Goal: Obtain resource: Obtain resource

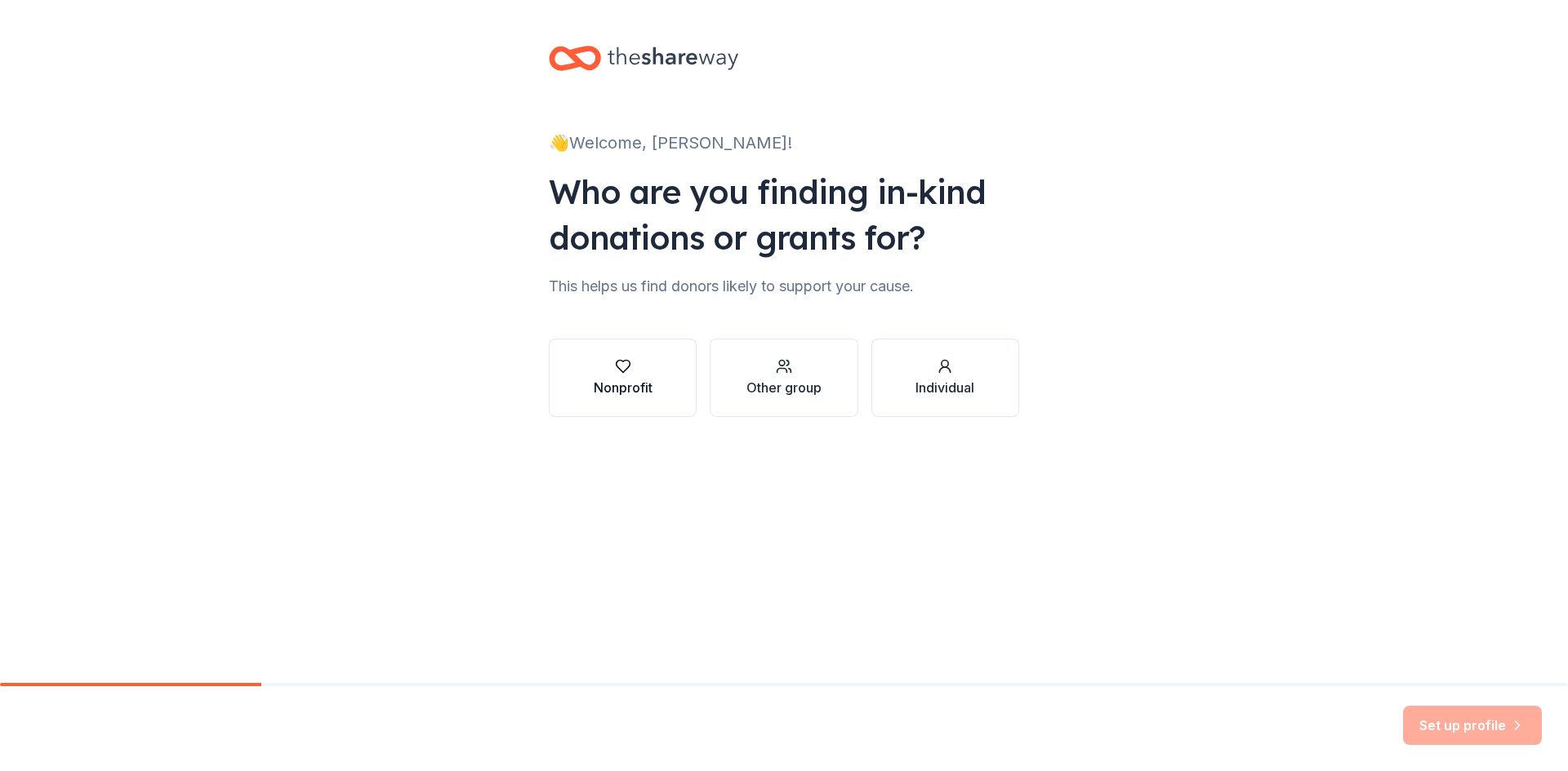
click at [632, 378] on div "Nonprofit" at bounding box center [623, 378] width 59 height 39
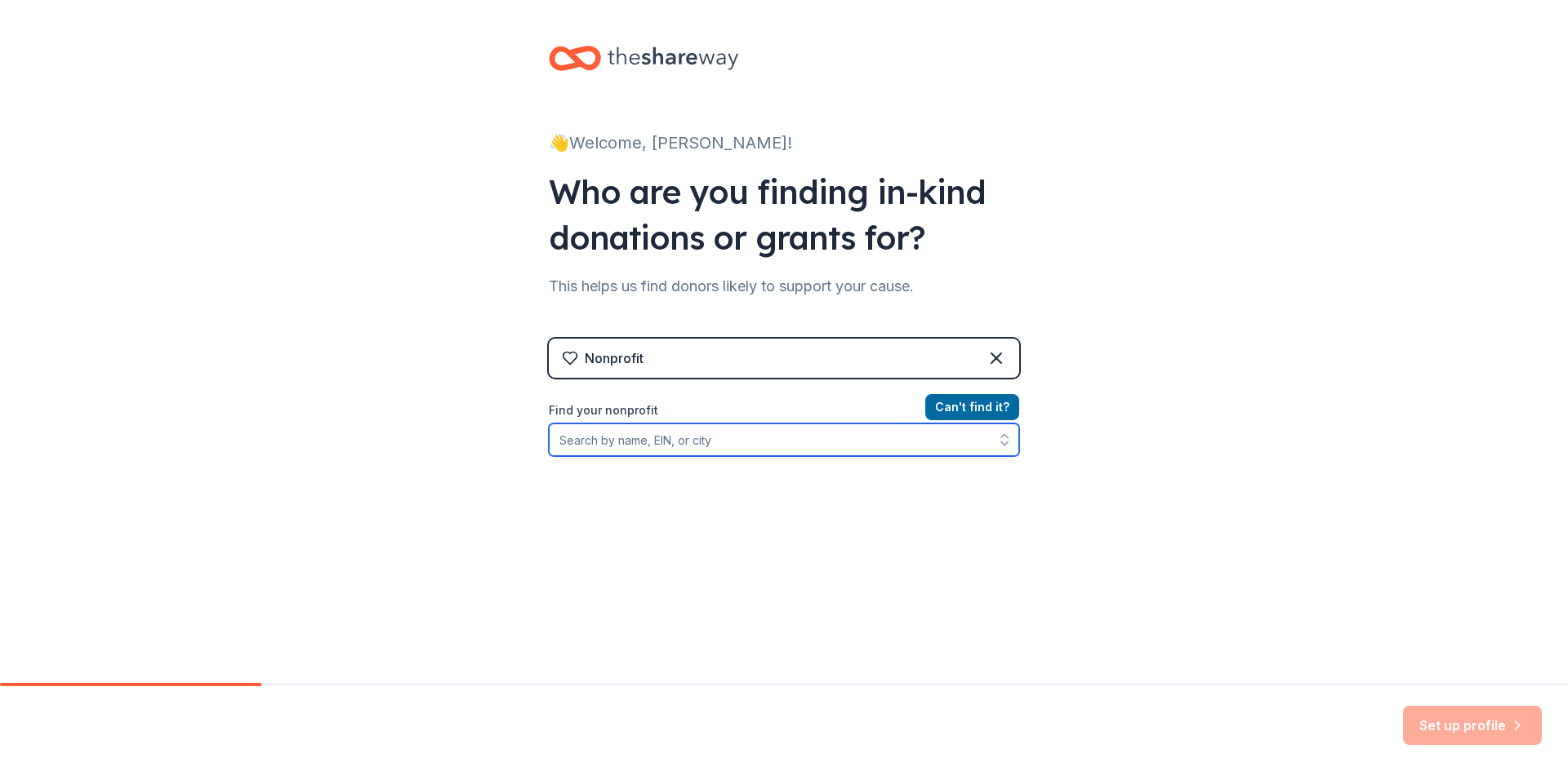
click at [742, 443] on input "Find your nonprofit" at bounding box center [784, 439] width 471 height 33
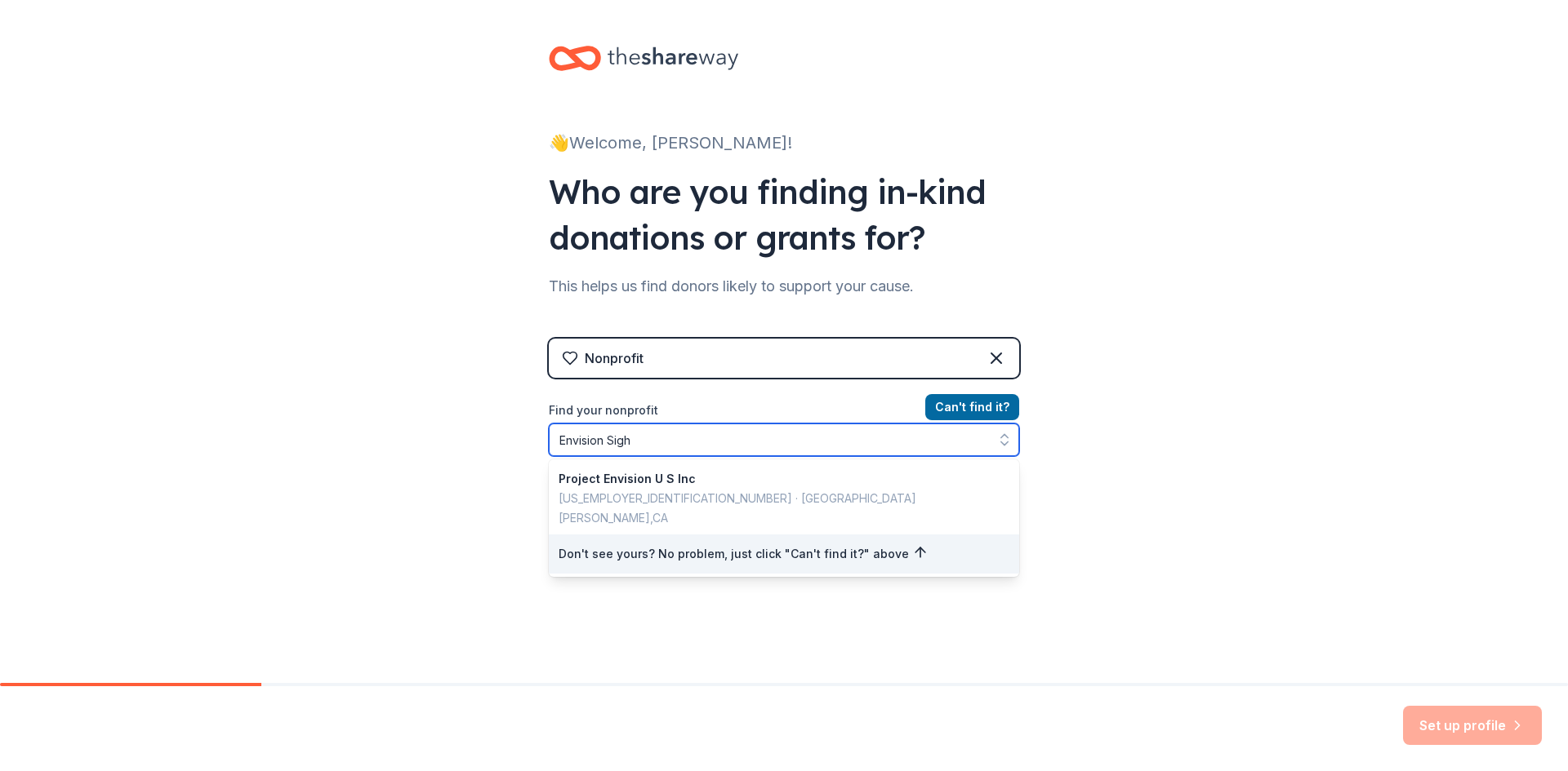
type input "Envision Sight"
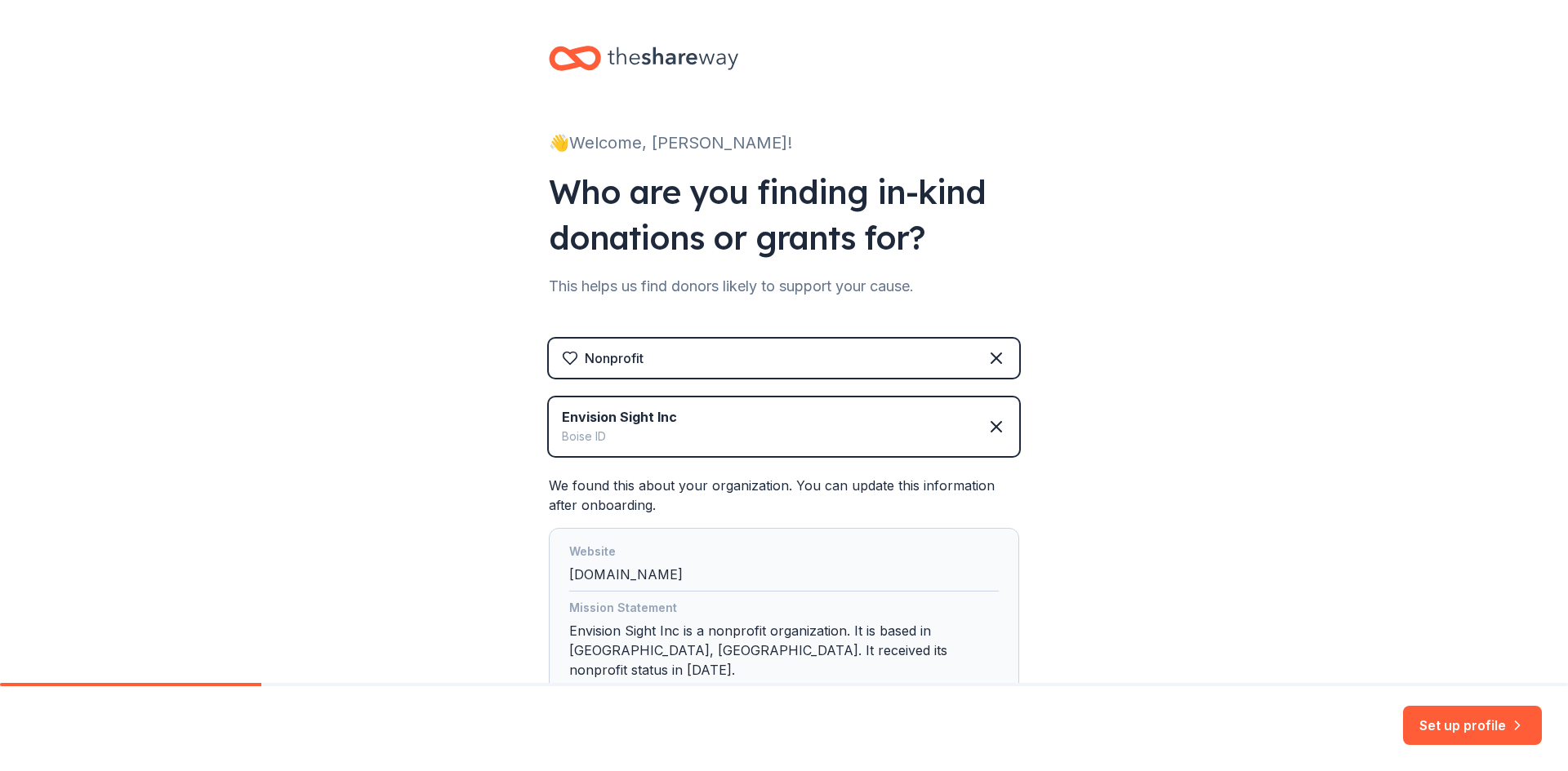
scroll to position [109, 0]
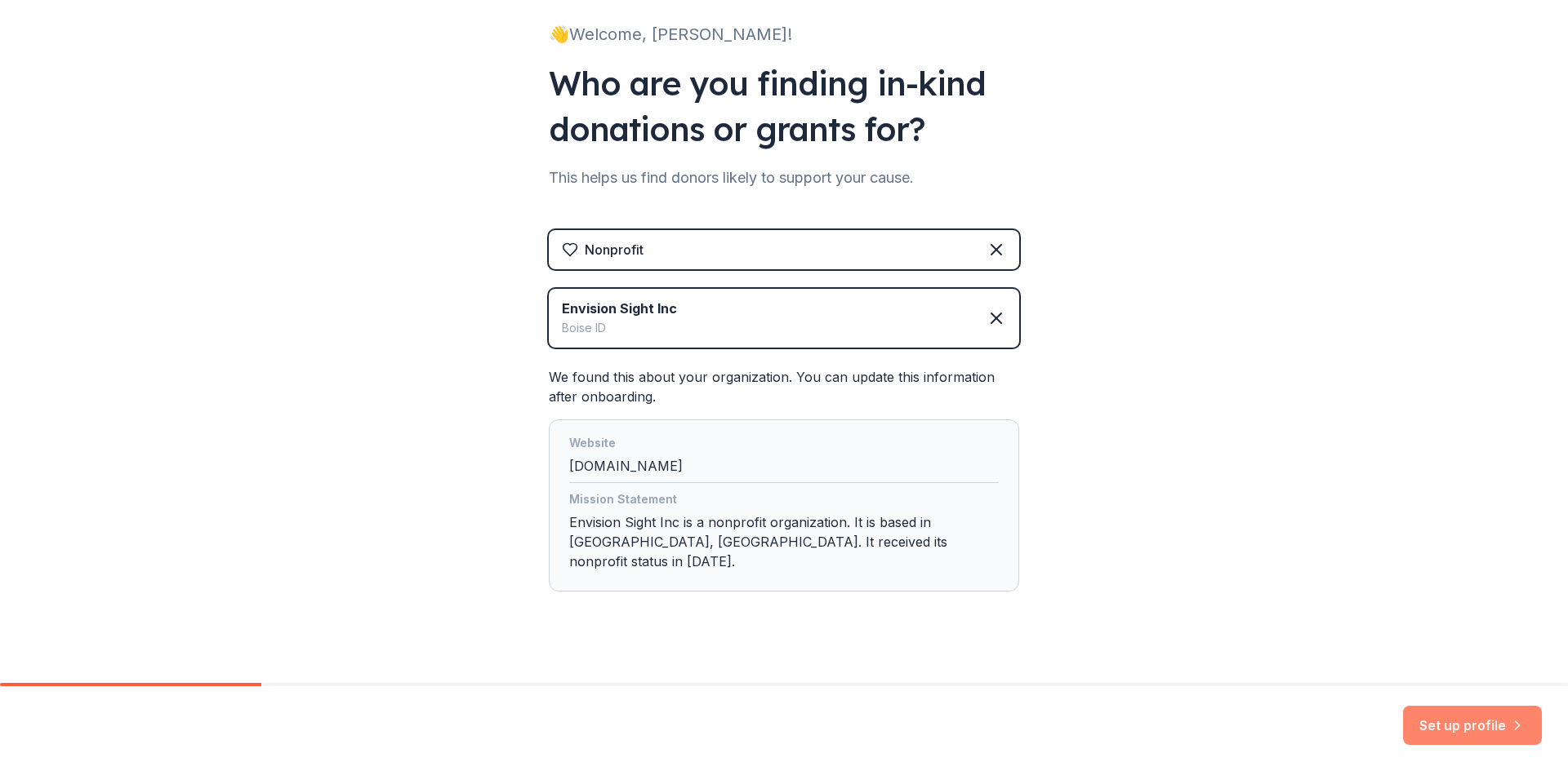
click at [1458, 720] on button "Set up profile" at bounding box center [1472, 726] width 139 height 39
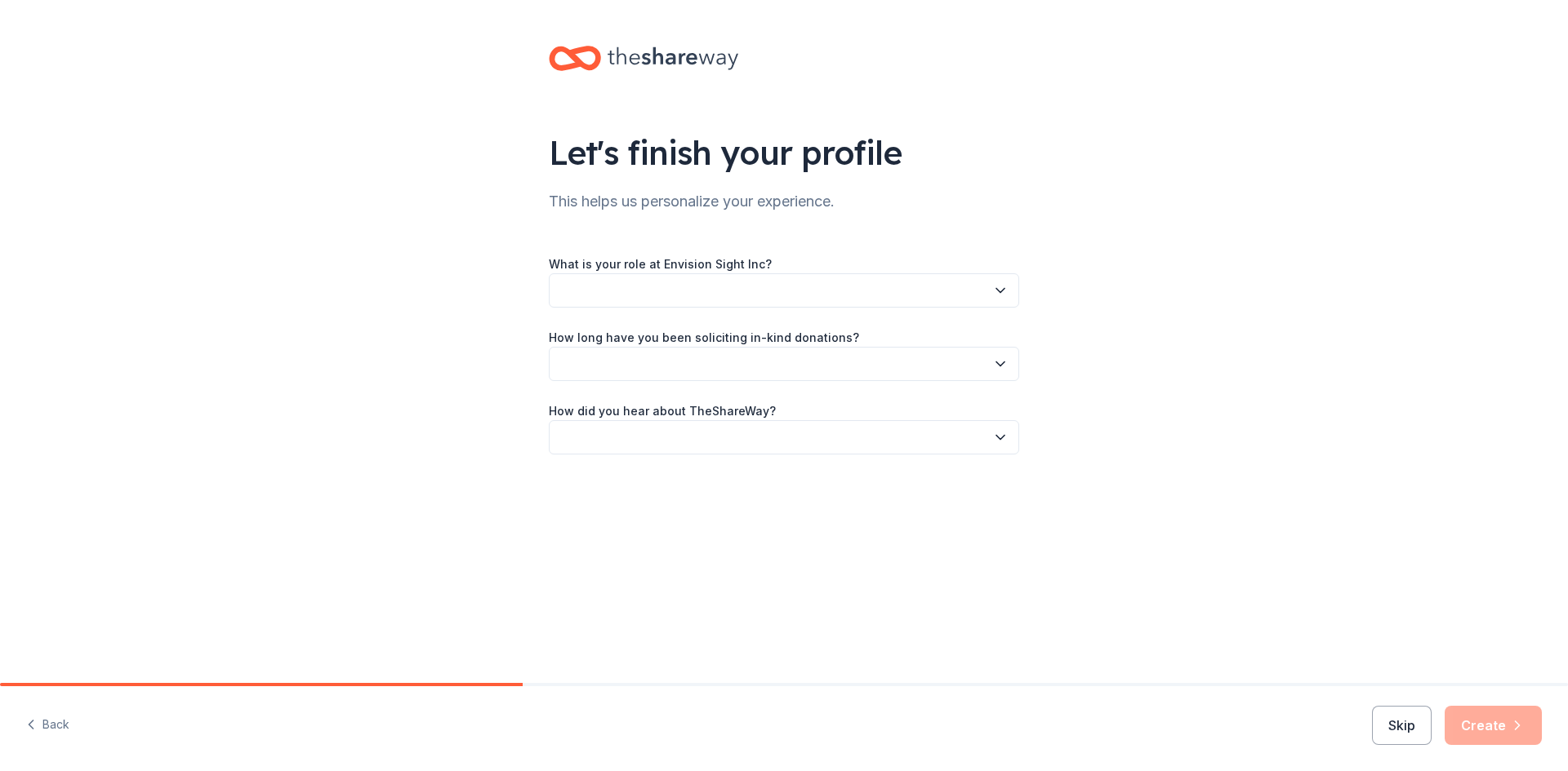
click at [607, 290] on button "button" at bounding box center [784, 290] width 471 height 35
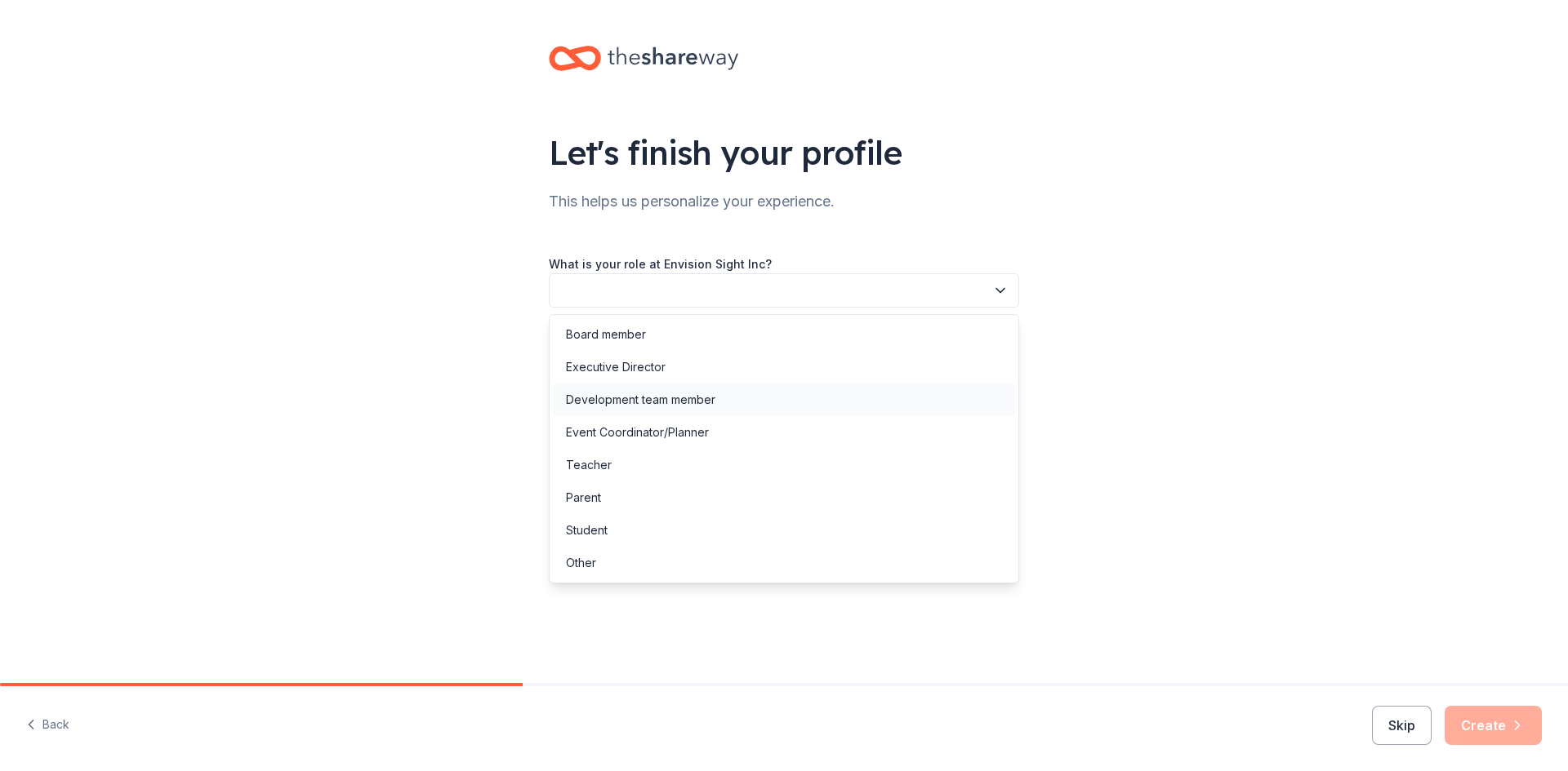
click at [633, 399] on div "Development team member" at bounding box center [640, 399] width 149 height 20
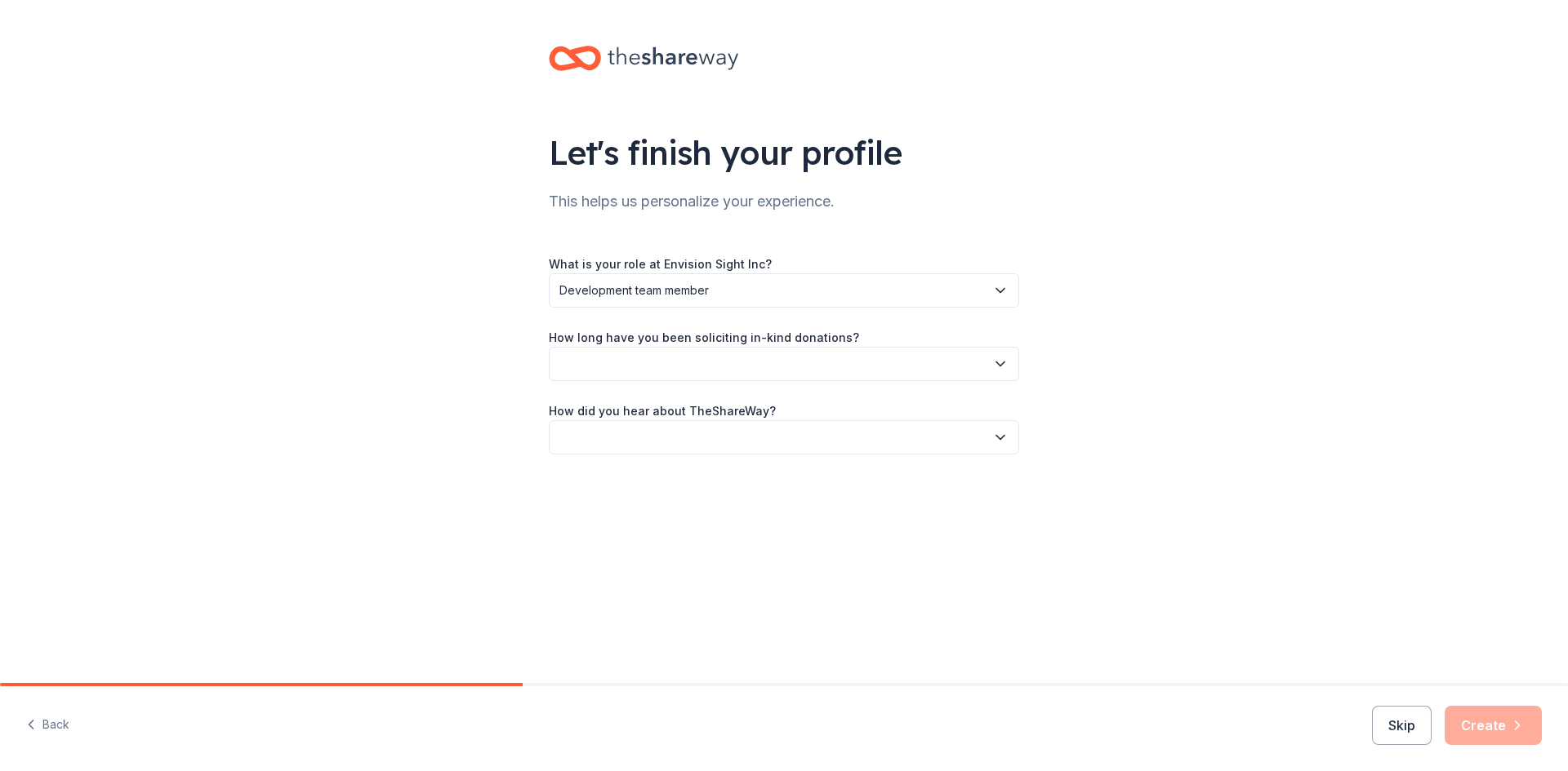
click at [647, 361] on button "button" at bounding box center [784, 363] width 471 height 35
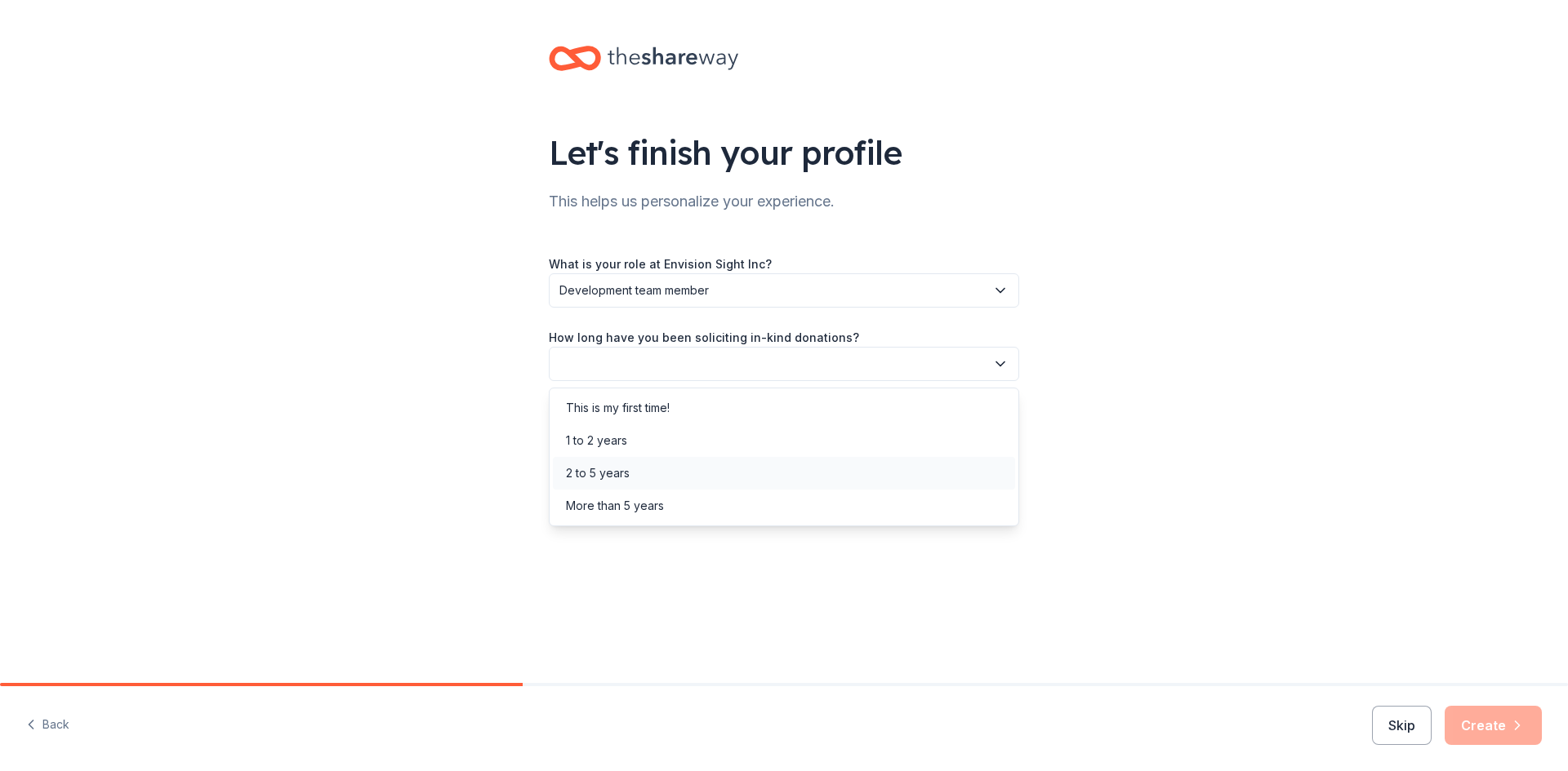
click at [608, 469] on div "2 to 5 years" at bounding box center [598, 473] width 64 height 20
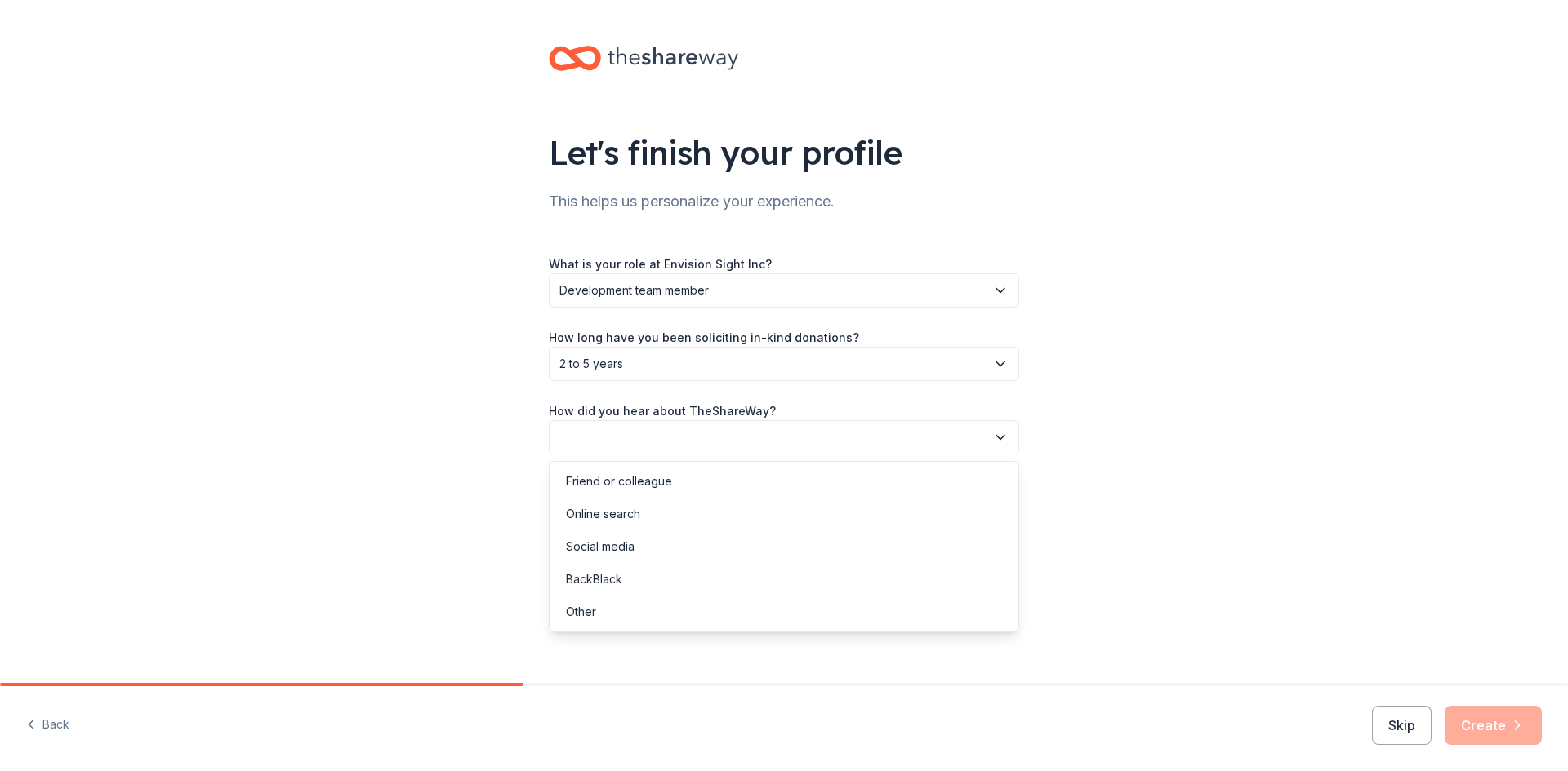
click at [666, 436] on button "button" at bounding box center [784, 438] width 471 height 35
click at [619, 479] on div "Friend or colleague" at bounding box center [618, 481] width 106 height 20
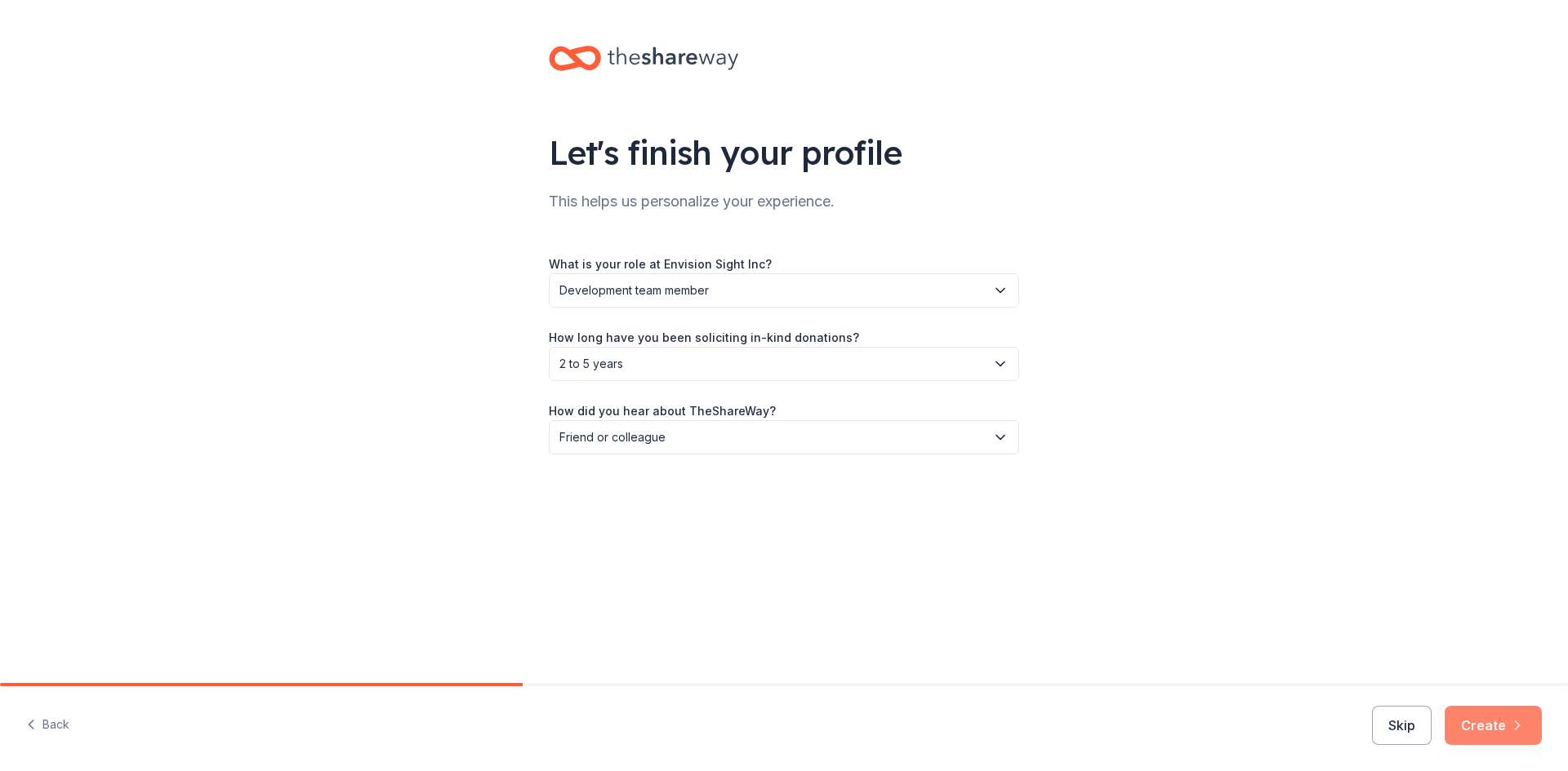
click at [1474, 721] on button "Create" at bounding box center [1492, 726] width 97 height 39
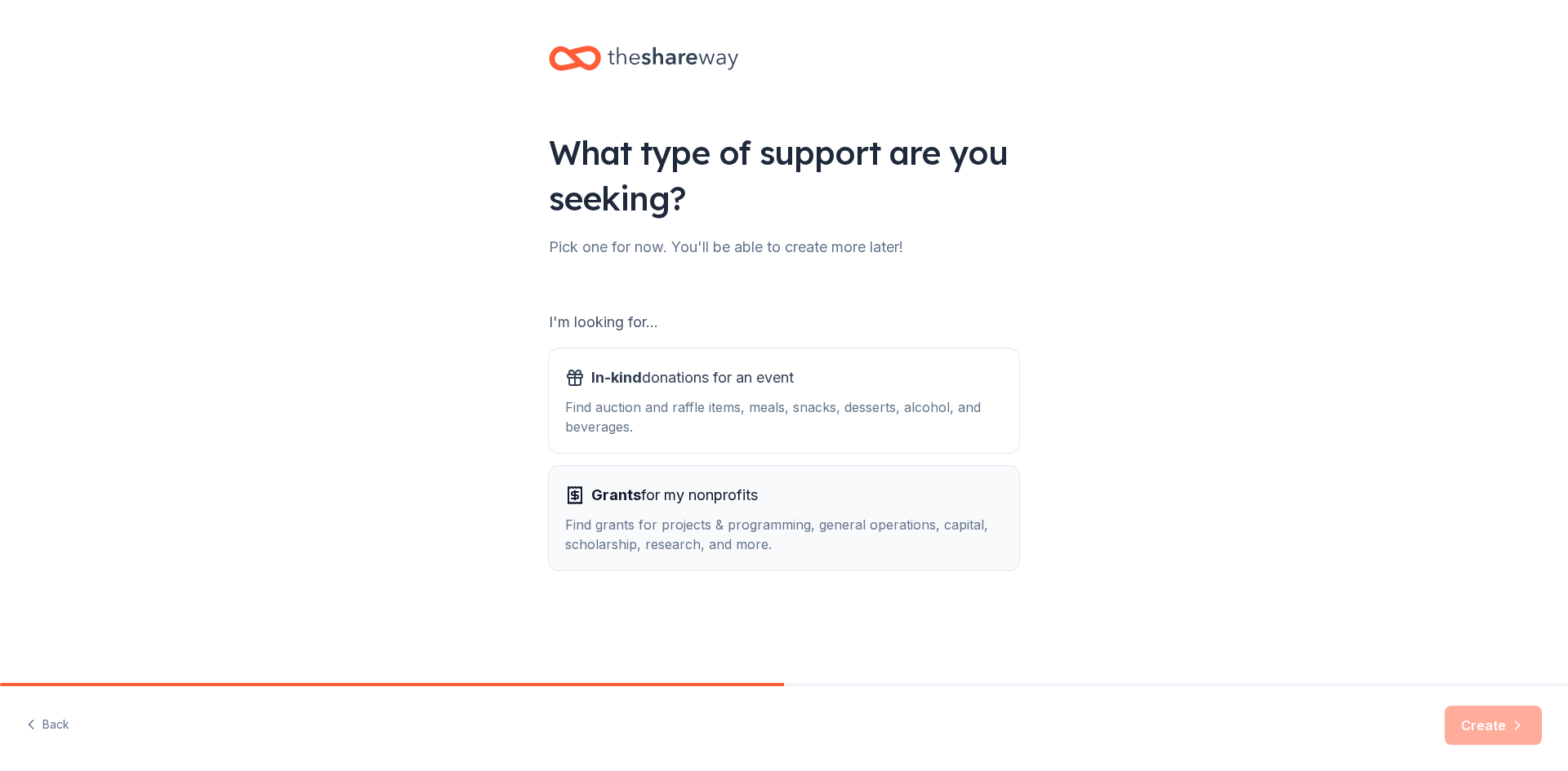
click at [662, 516] on div "Find grants for projects & programming, general operations, capital, scholarshi…" at bounding box center [784, 534] width 438 height 39
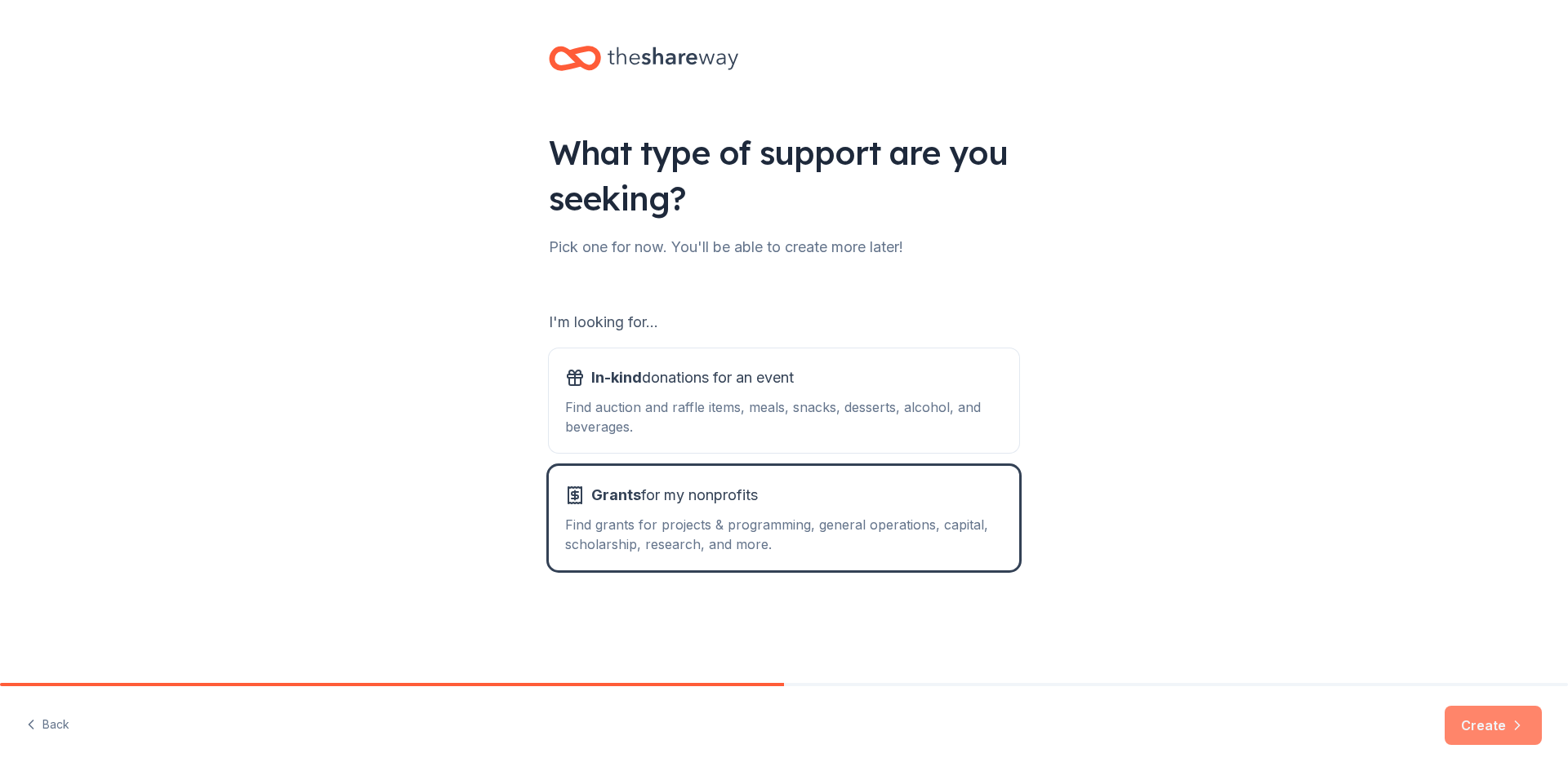
click at [1484, 727] on button "Create" at bounding box center [1492, 726] width 97 height 39
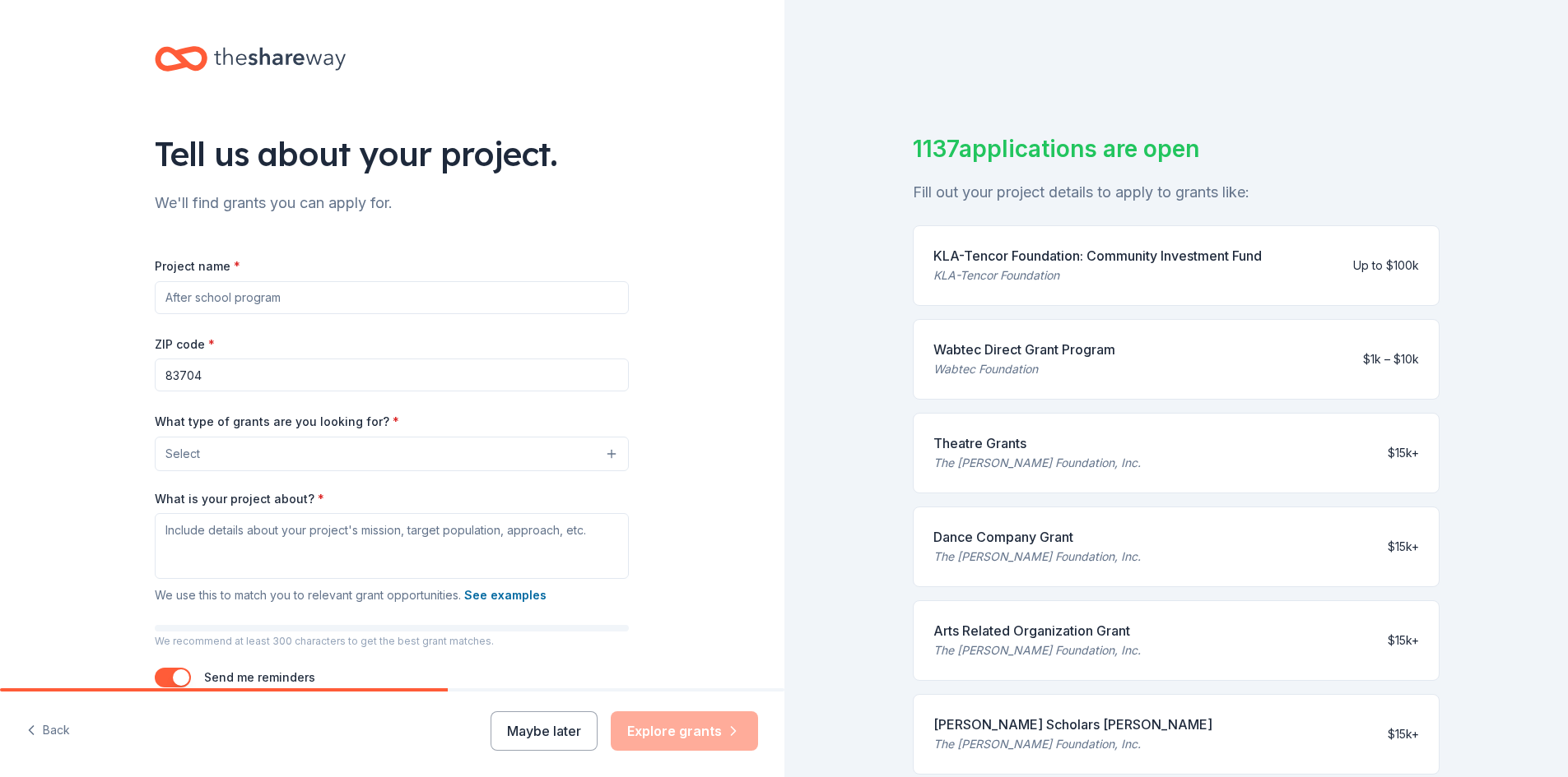
click at [336, 294] on input "Project name *" at bounding box center [391, 297] width 474 height 33
type input "Free Vision Clinic"
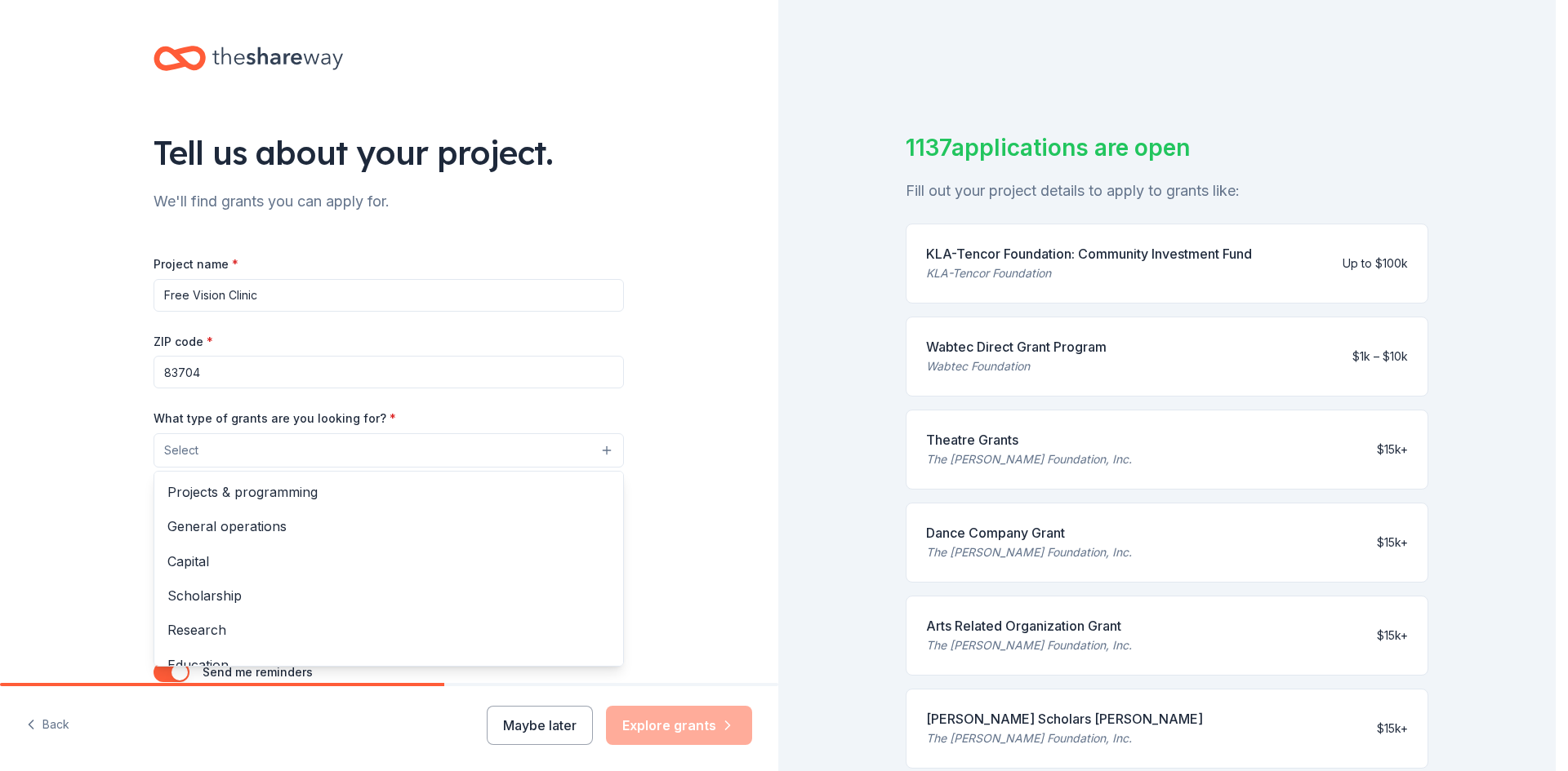
click at [499, 450] on button "Select" at bounding box center [388, 451] width 471 height 35
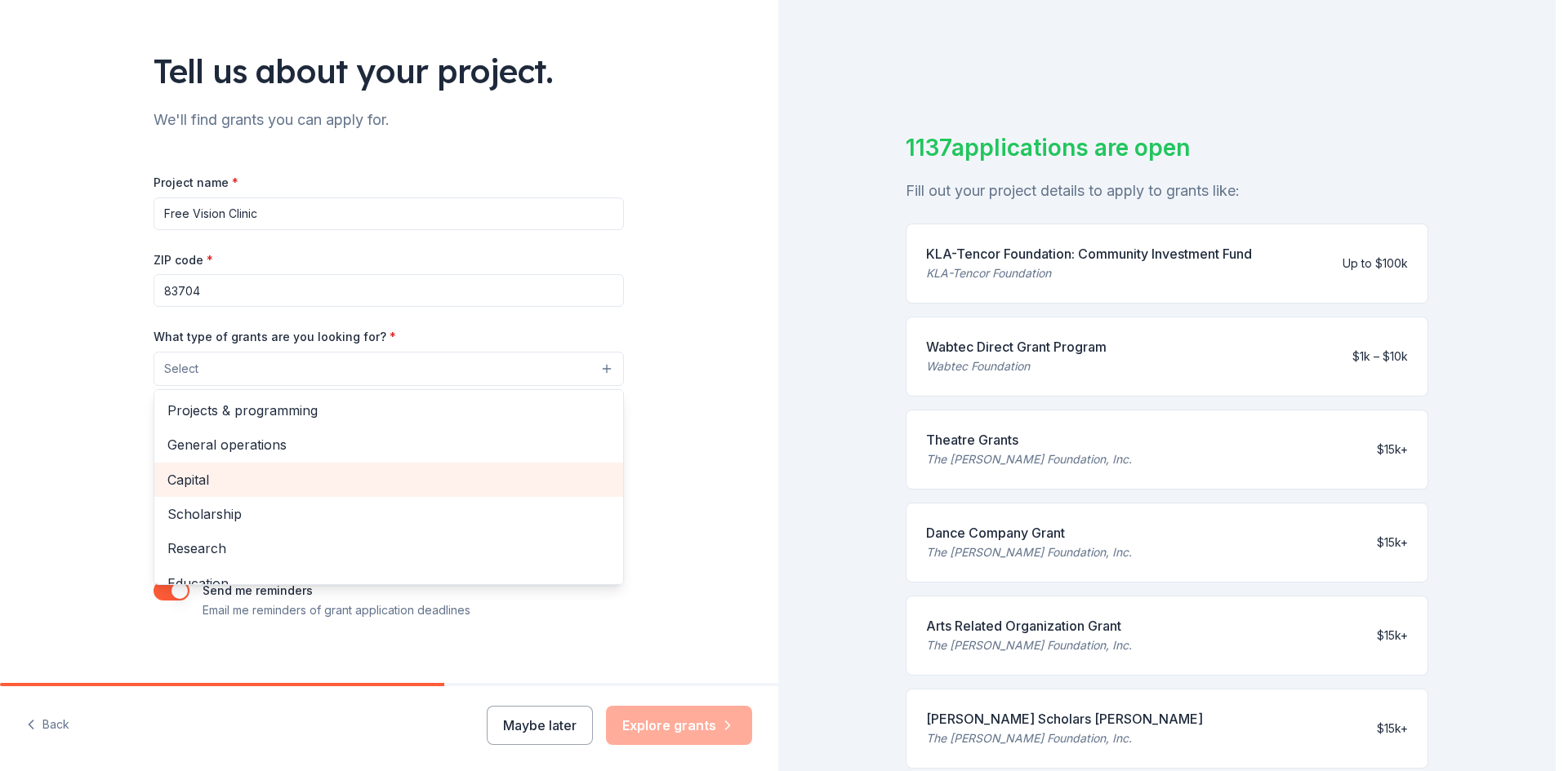
click at [179, 473] on span "Capital" at bounding box center [388, 480] width 442 height 22
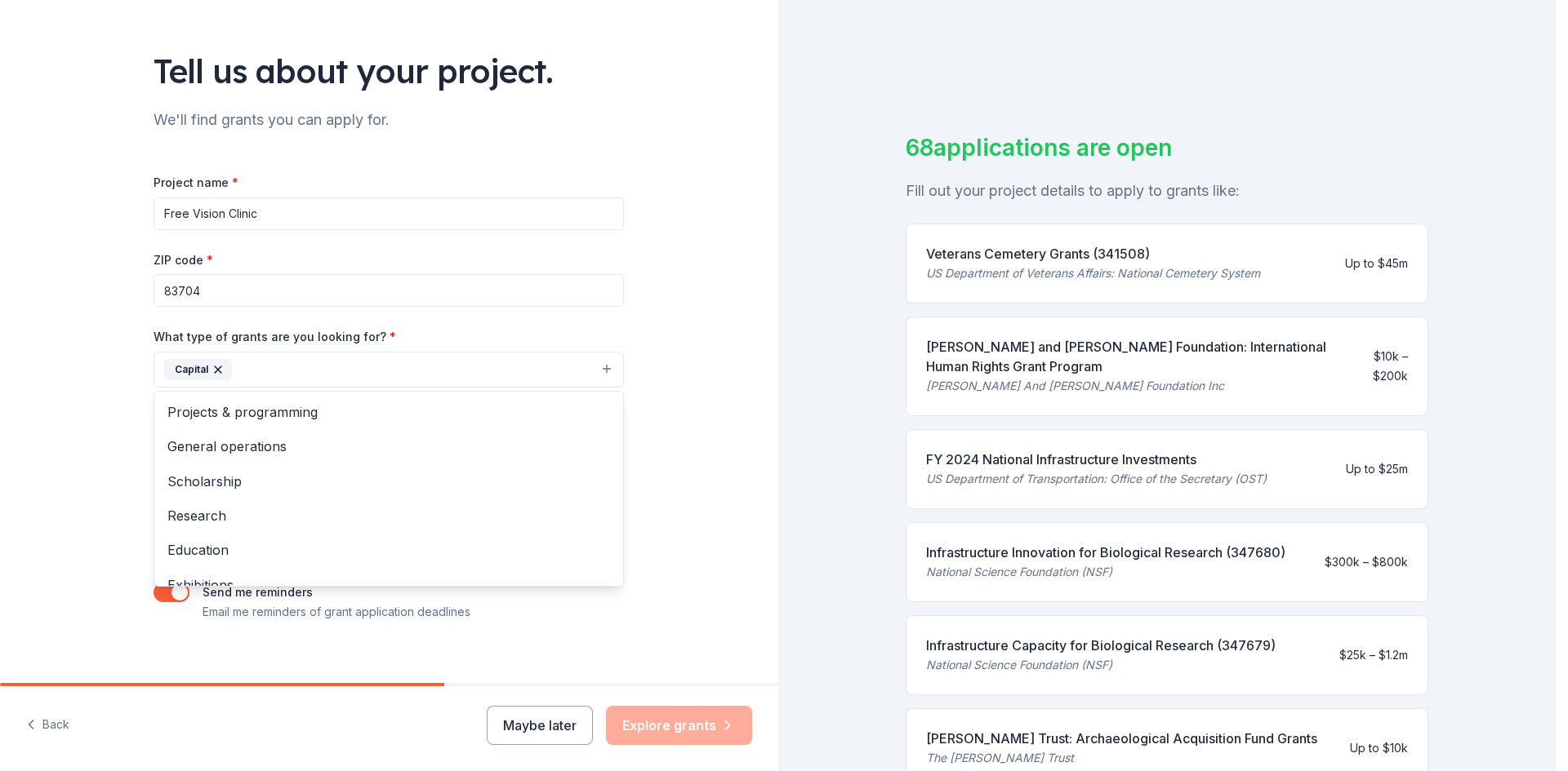
click at [714, 560] on div "Tell us about your project. We'll find grants you can apply for. Project name *…" at bounding box center [389, 309] width 778 height 782
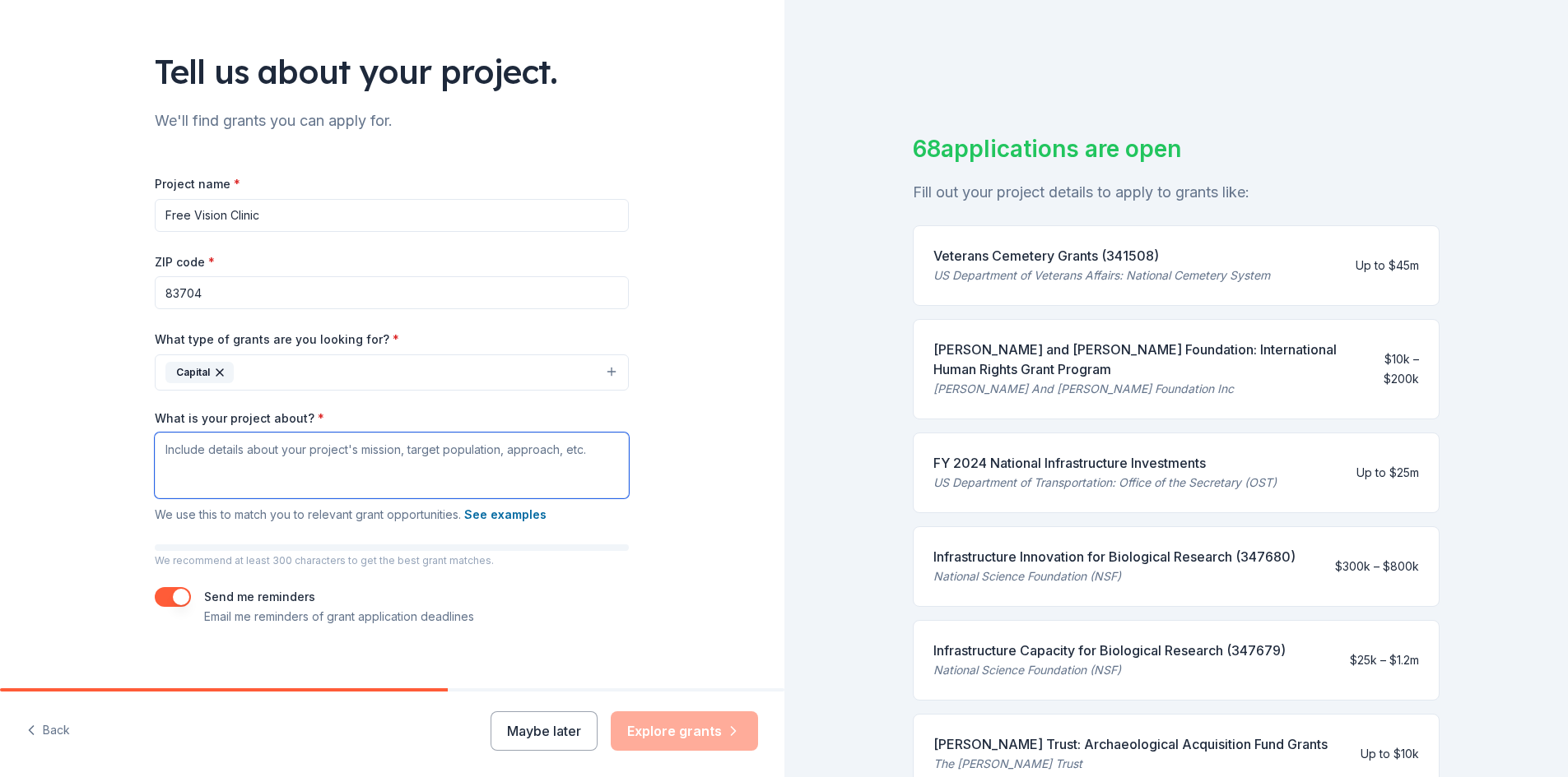
paste textarea "Our Mission is to be a humanitarian organization dedicated to serving our [US_S…"
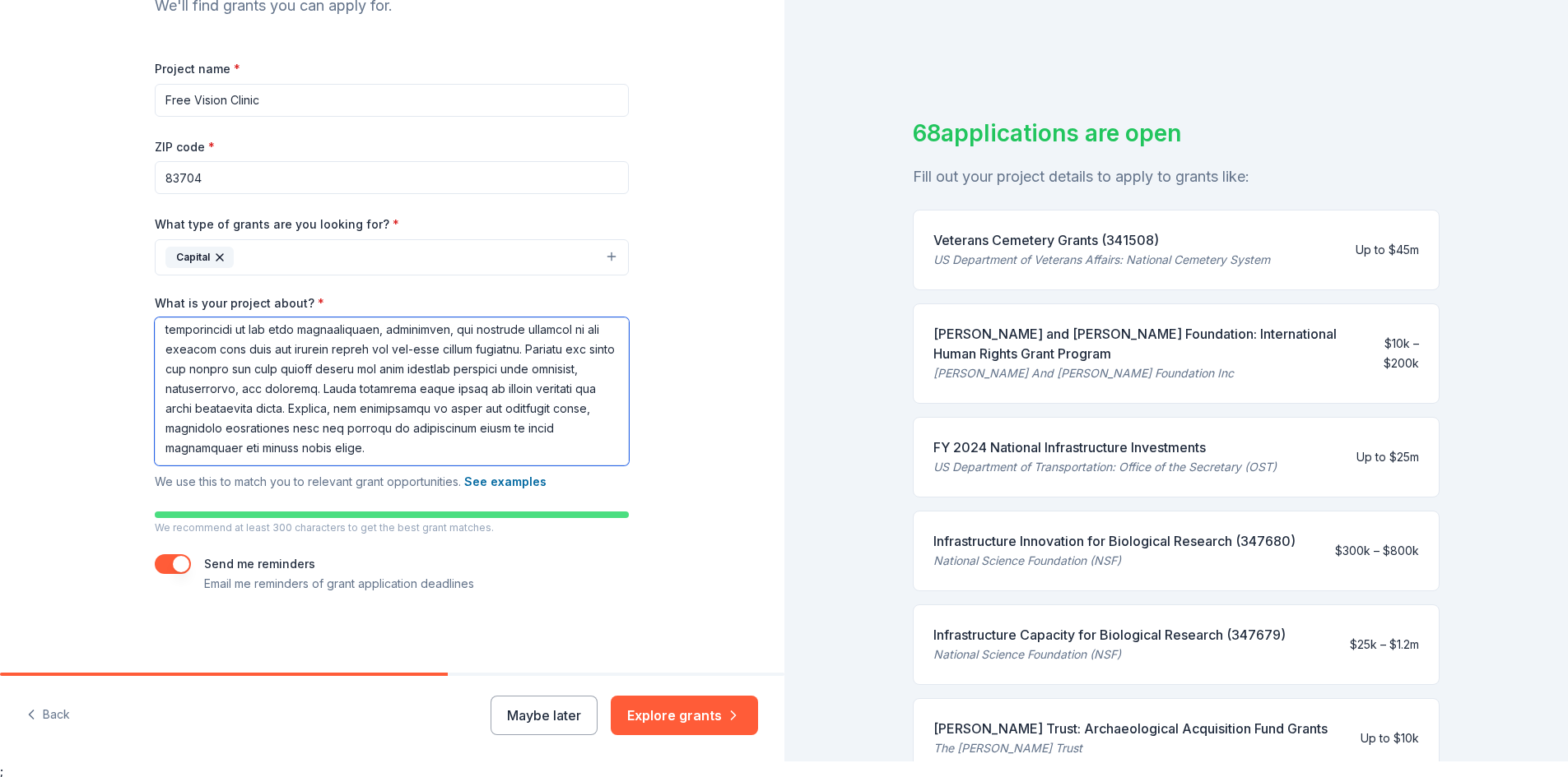
scroll to position [20, 0]
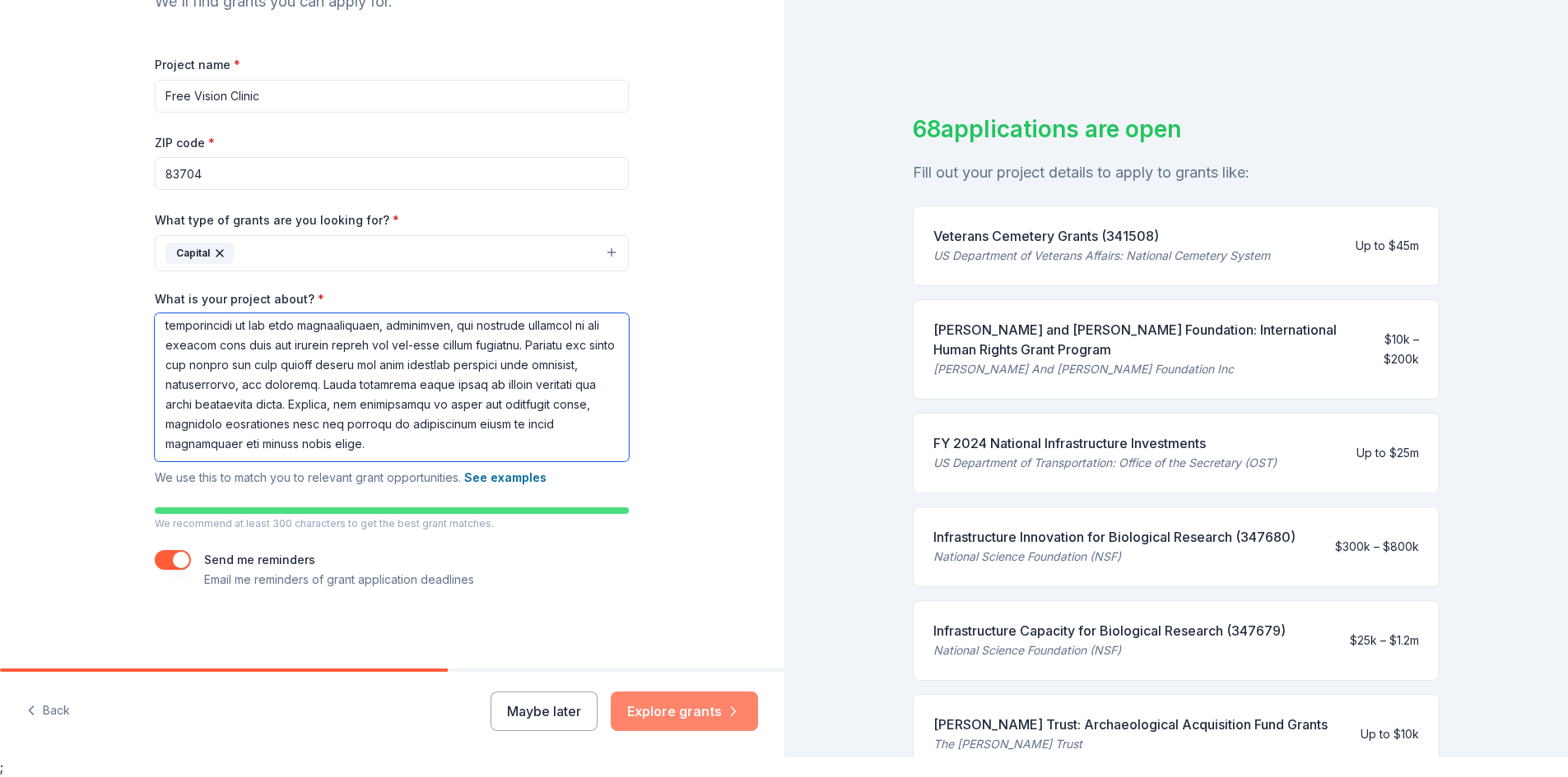
type textarea "Our Mission is to be a humanitarian organization dedicated to serving our [US_S…"
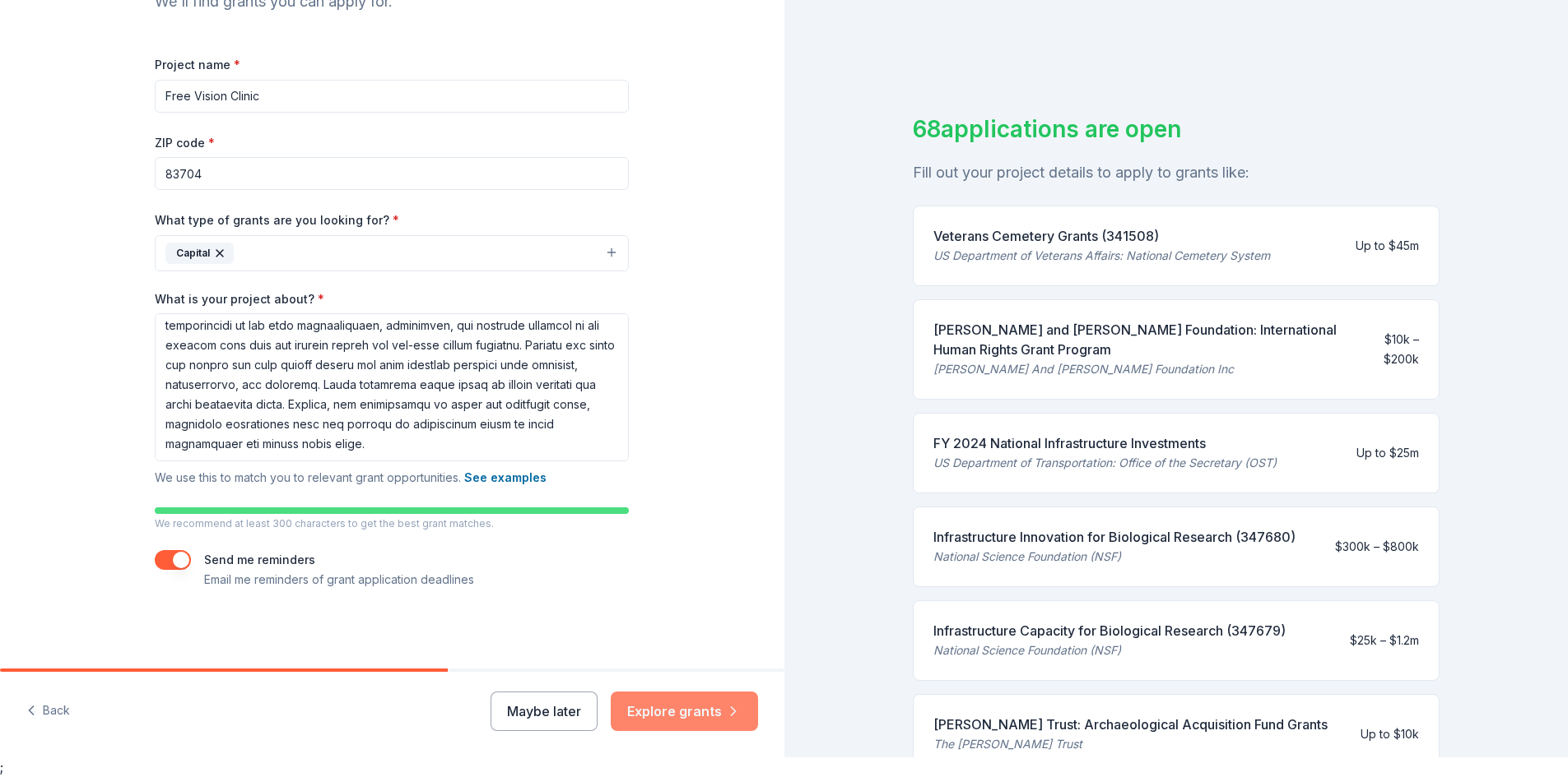
click at [683, 707] on button "Explore grants" at bounding box center [685, 712] width 148 height 40
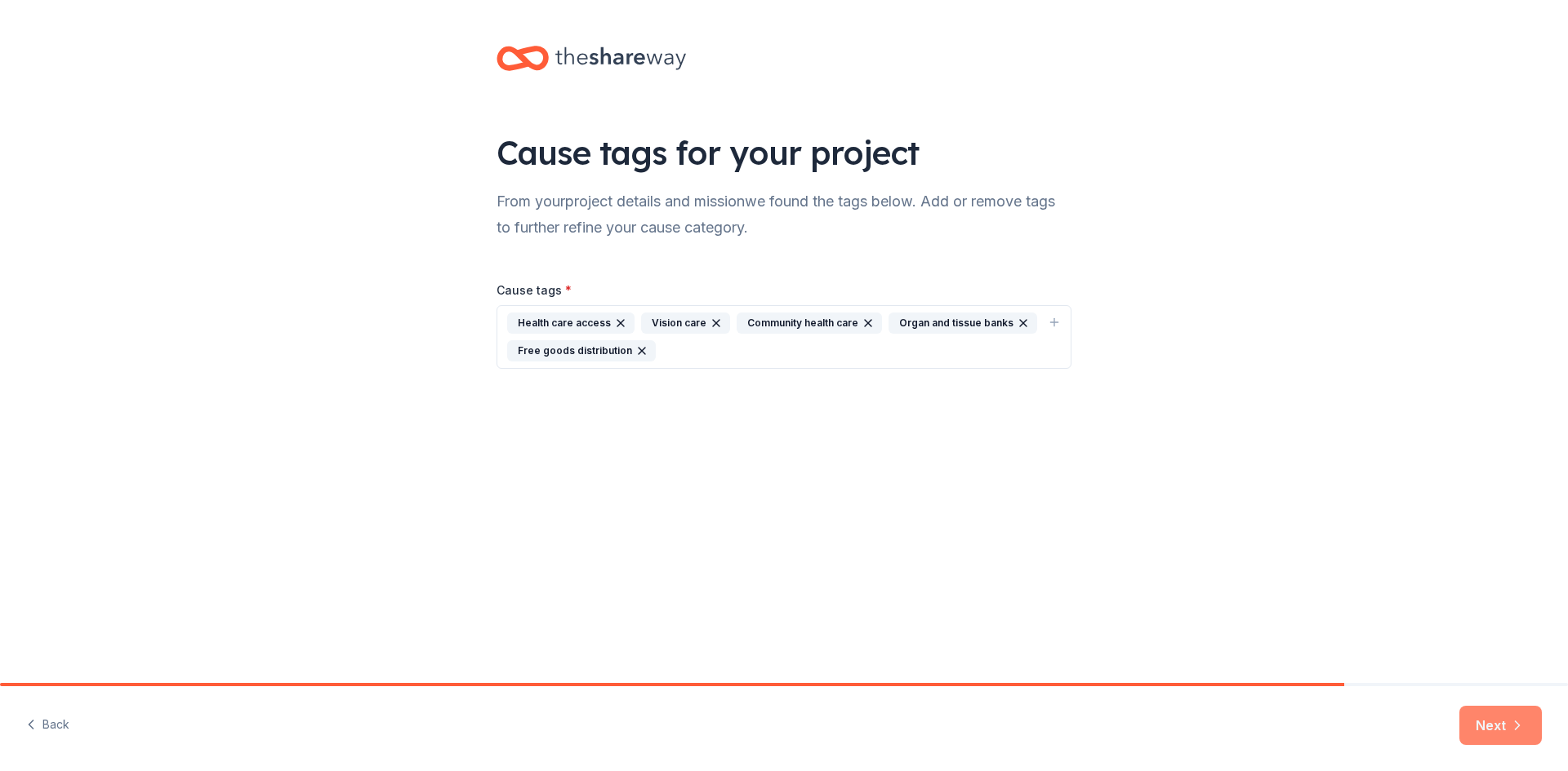
click at [1505, 729] on button "Next" at bounding box center [1500, 726] width 83 height 39
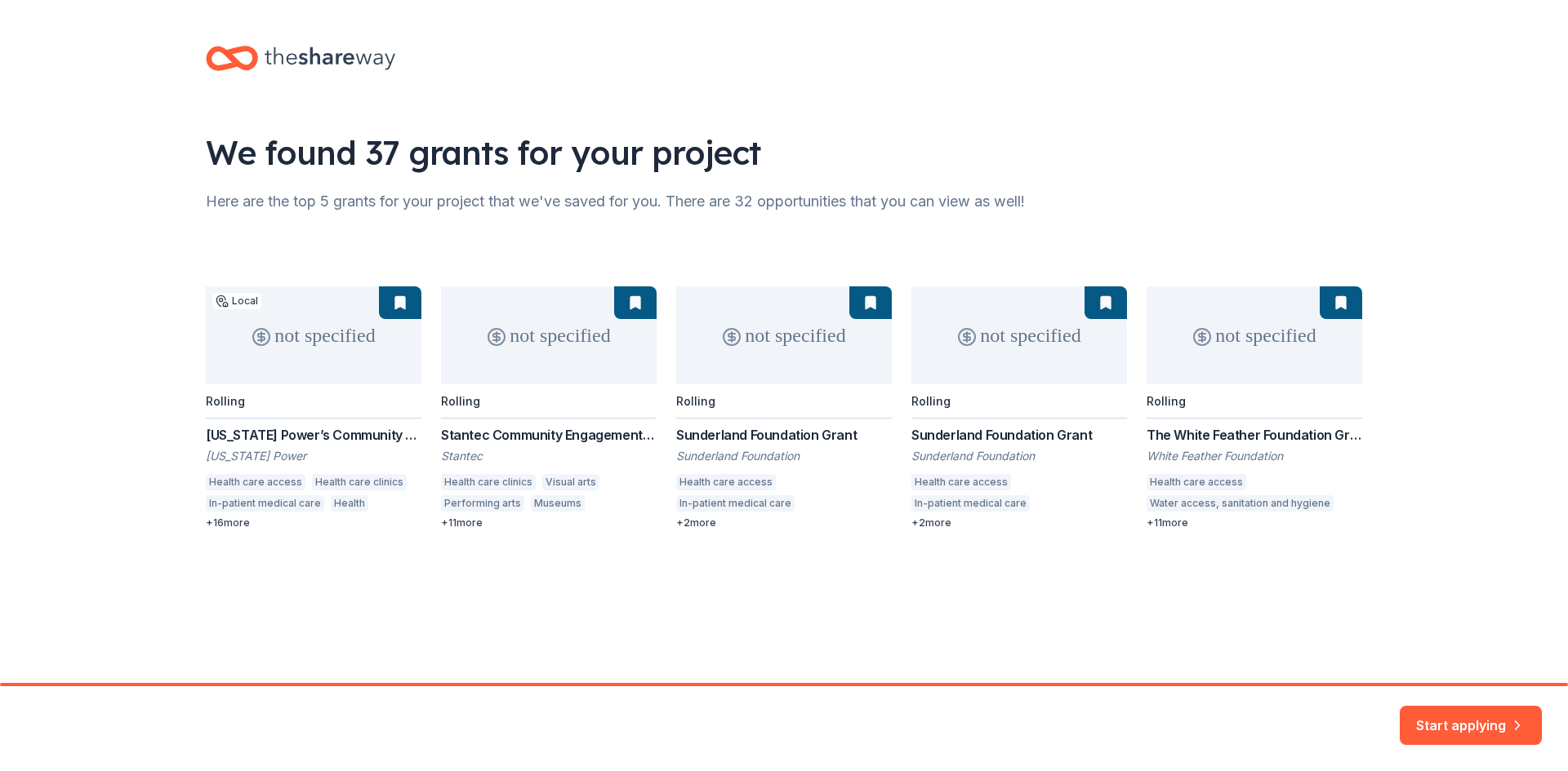
click at [934, 526] on div "not specified Local Rolling [US_STATE] Power’s Community Contributions [US_STAT…" at bounding box center [784, 408] width 1157 height 243
click at [936, 519] on div "not specified Local Rolling [US_STATE] Power’s Community Contributions [US_STAT…" at bounding box center [784, 408] width 1157 height 243
click at [1219, 347] on div "not specified Local Rolling [US_STATE] Power’s Community Contributions [US_STAT…" at bounding box center [784, 408] width 1157 height 243
click at [1333, 302] on div "not specified Local Rolling [US_STATE] Power’s Community Contributions [US_STAT…" at bounding box center [784, 408] width 1157 height 243
click at [1446, 731] on button "Start applying" at bounding box center [1470, 717] width 142 height 39
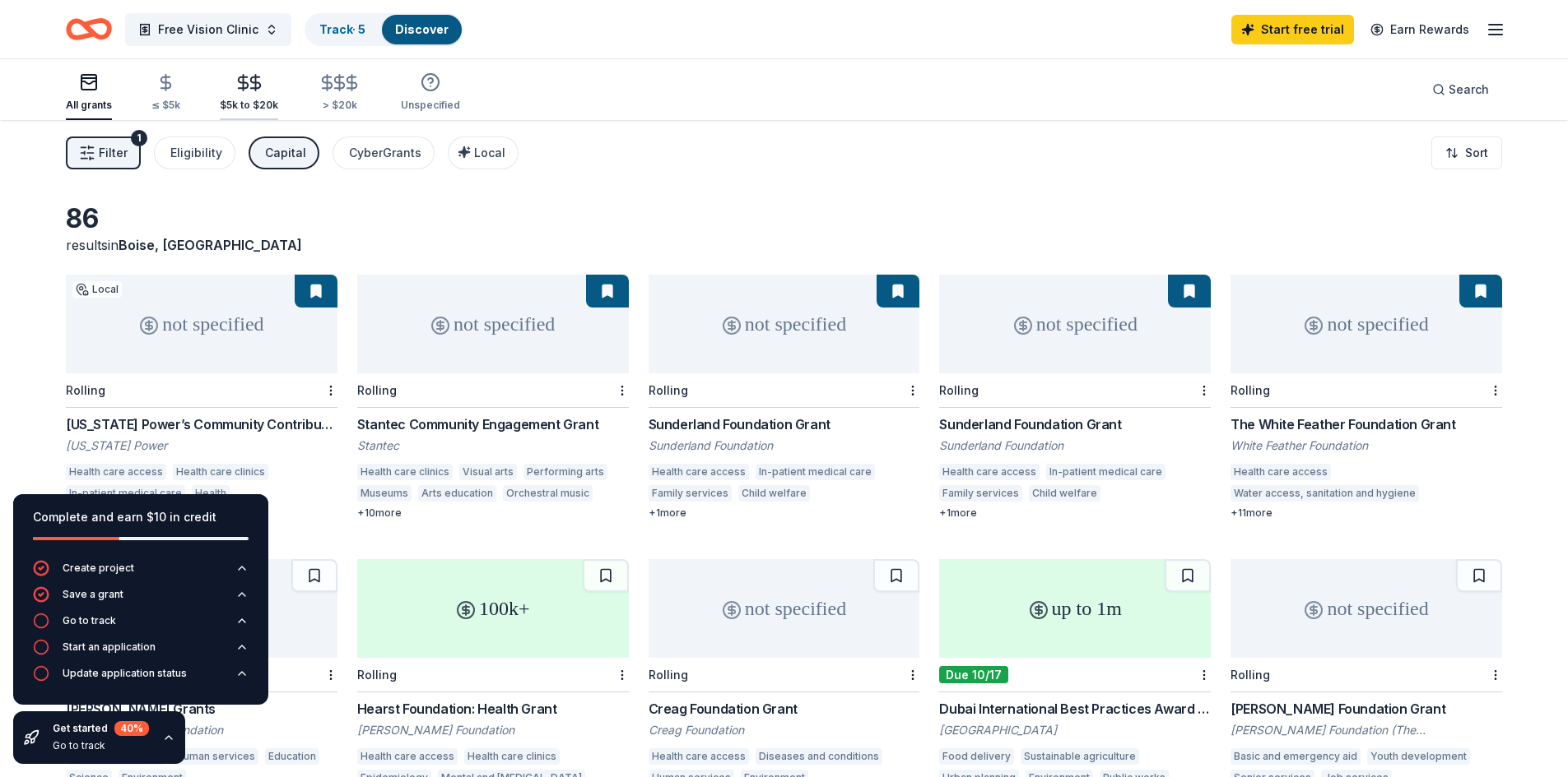
click at [252, 94] on div "$5k to $20k" at bounding box center [249, 92] width 59 height 39
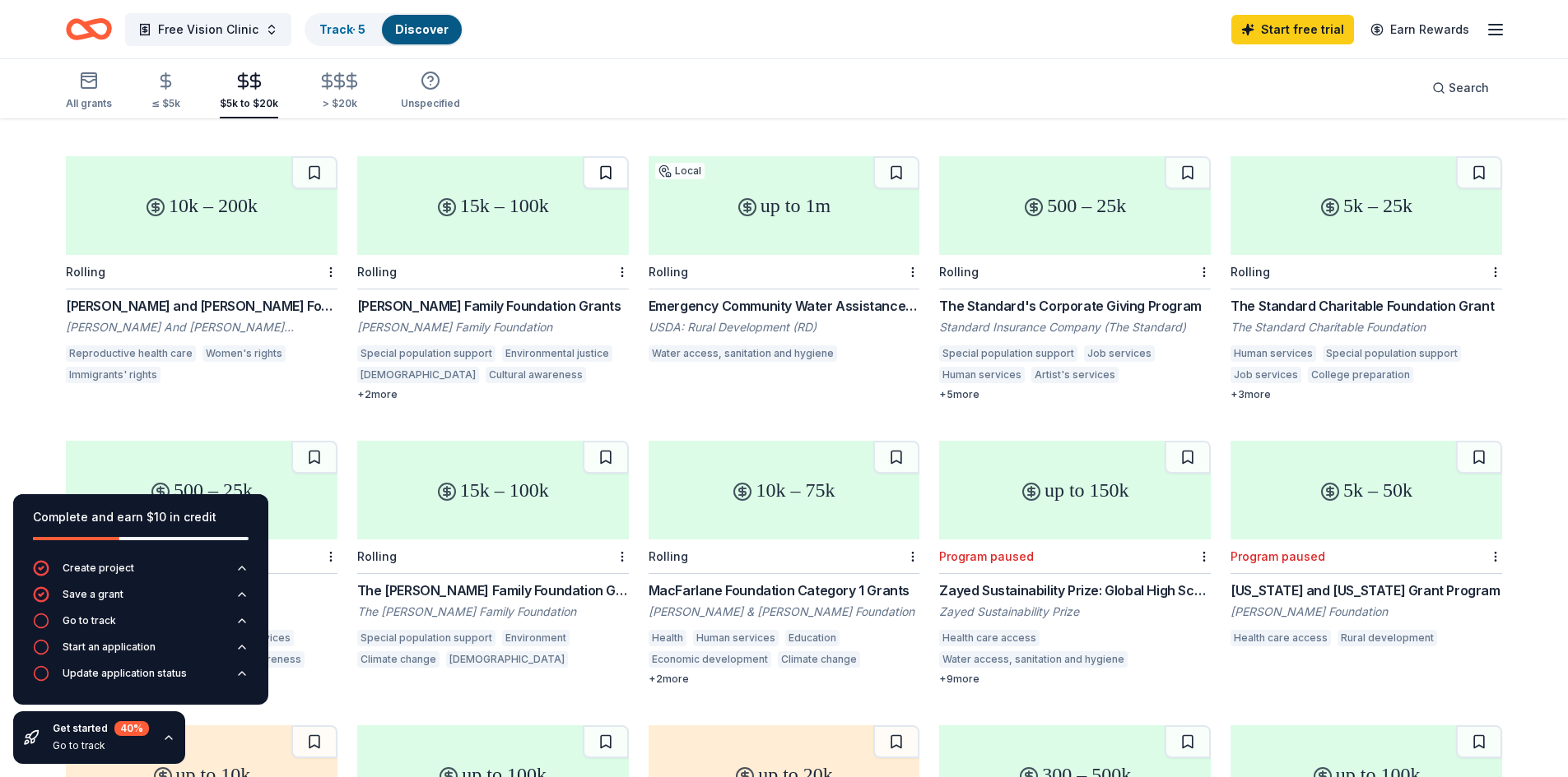
scroll to position [412, 0]
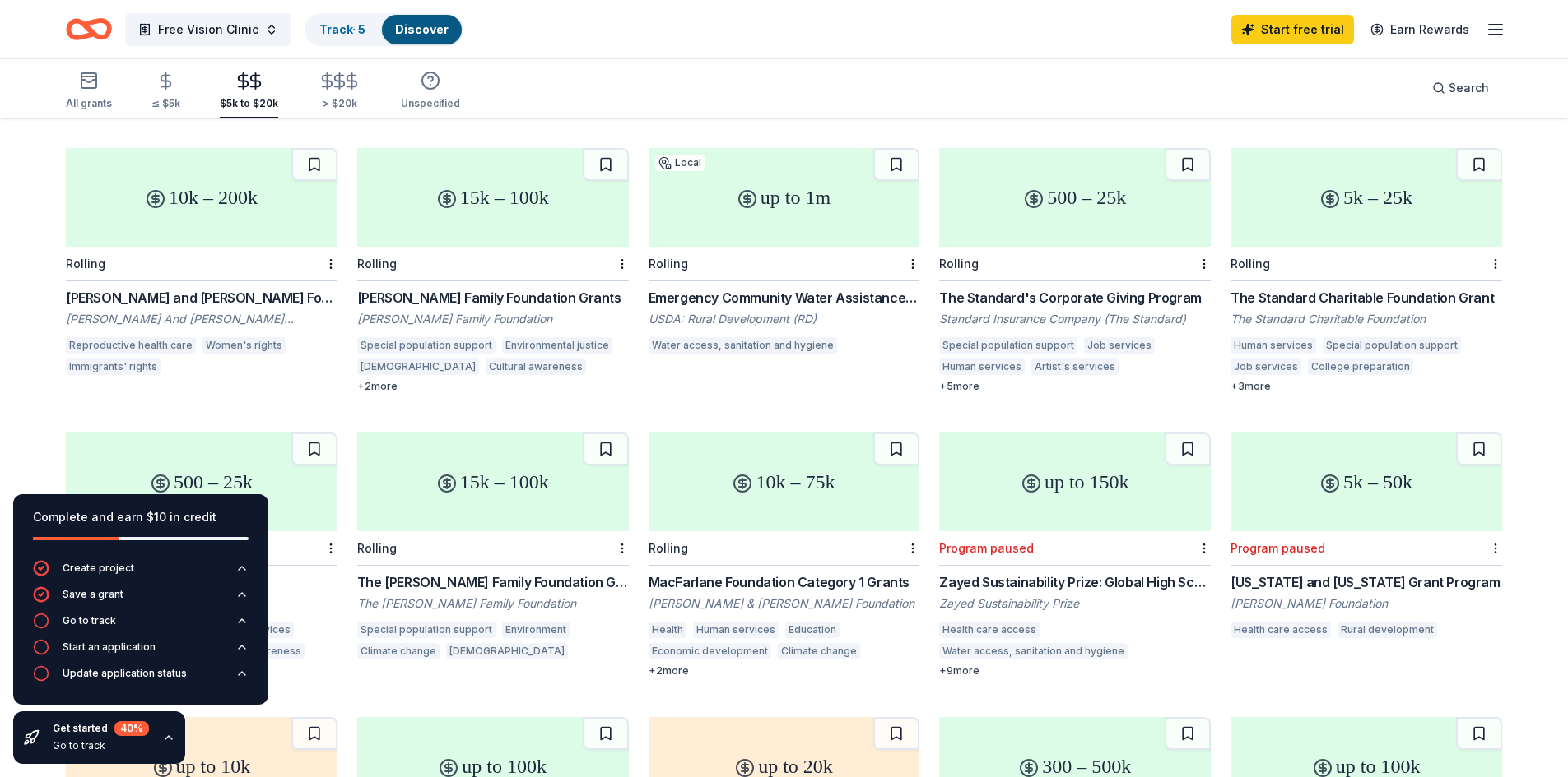
click at [1283, 291] on div "The Standard Charitable Foundation Grant" at bounding box center [1365, 297] width 272 height 20
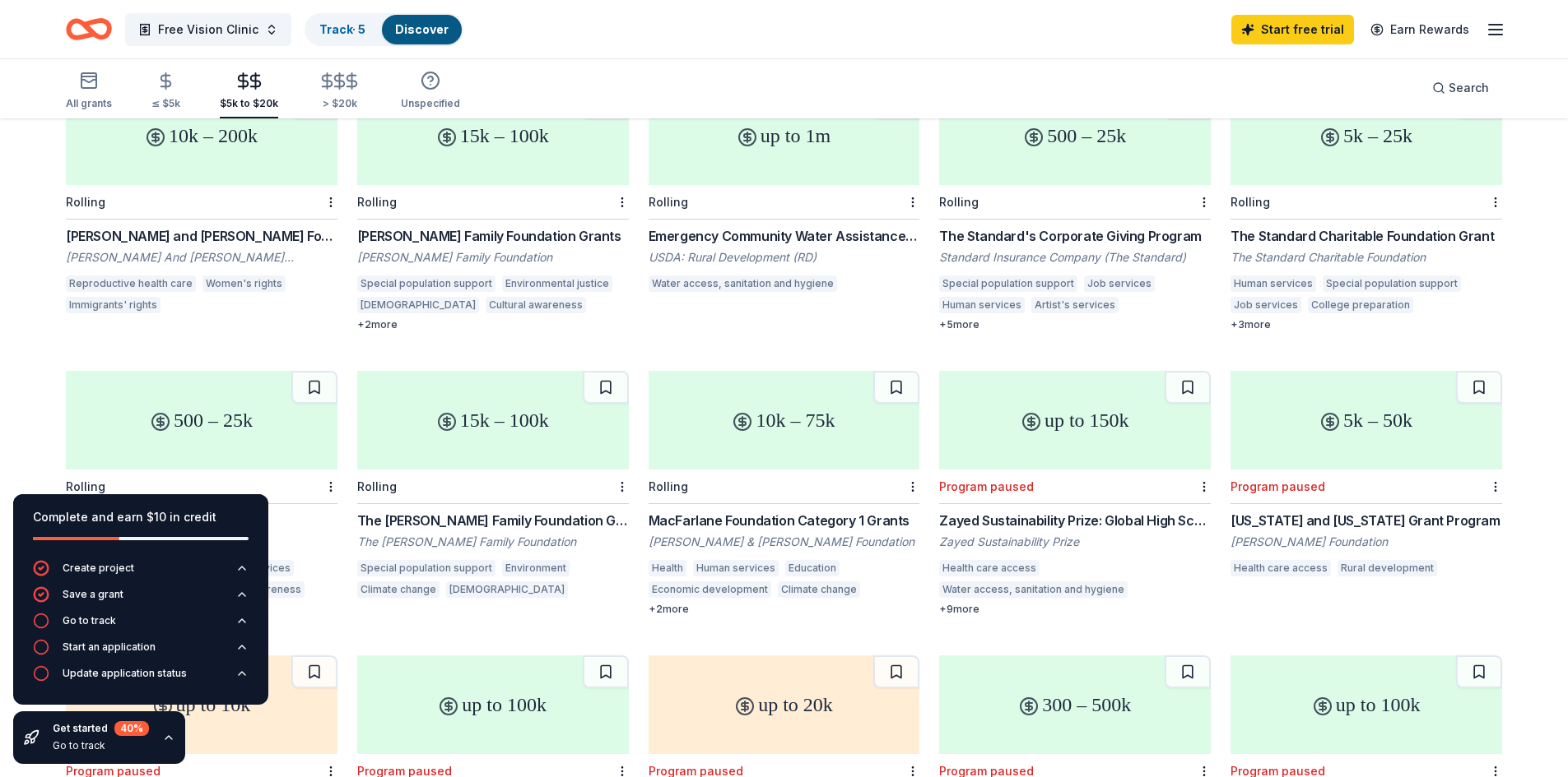
scroll to position [575, 0]
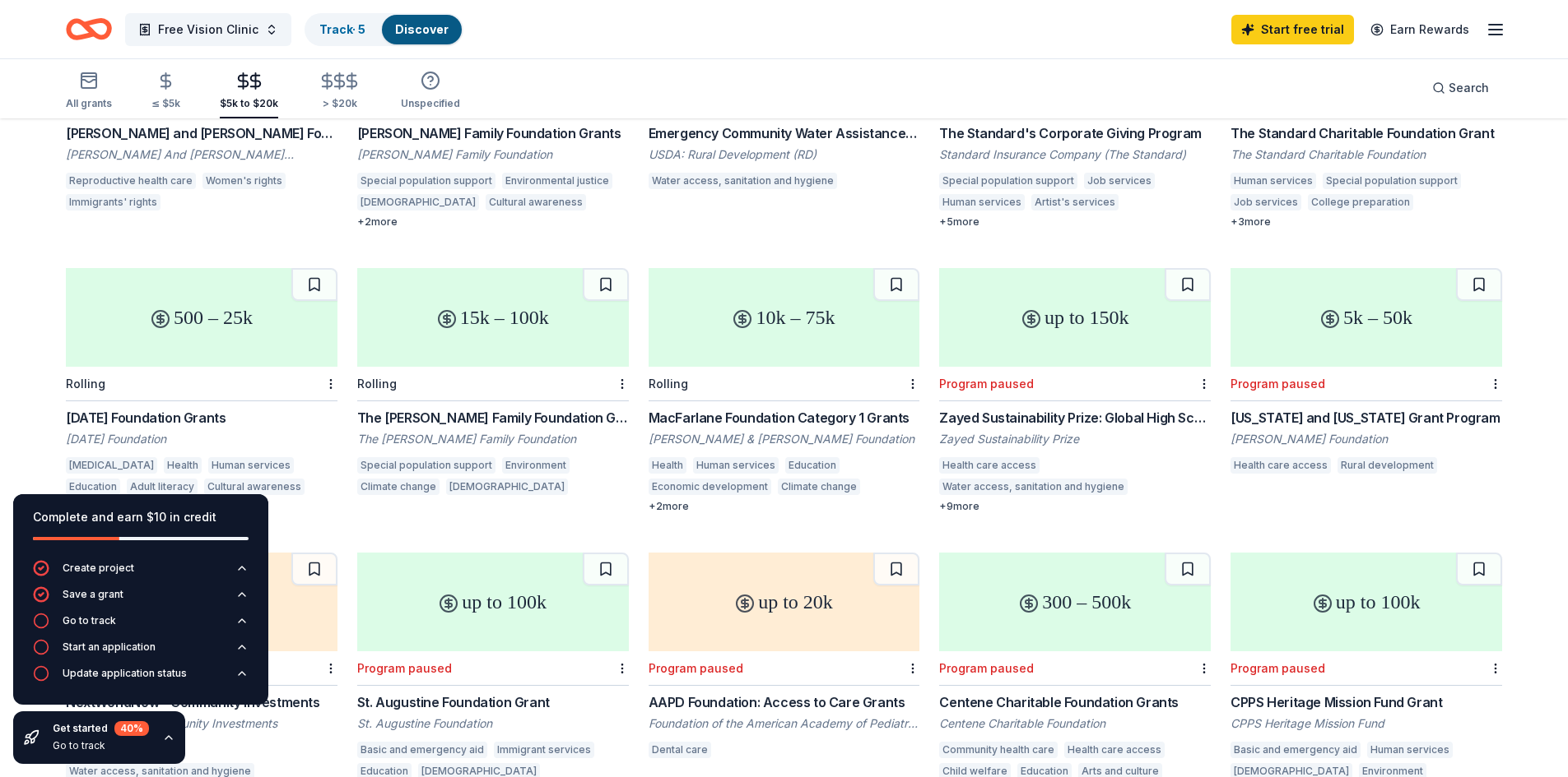
click at [702, 330] on div "10k – 75k" at bounding box center [784, 317] width 272 height 98
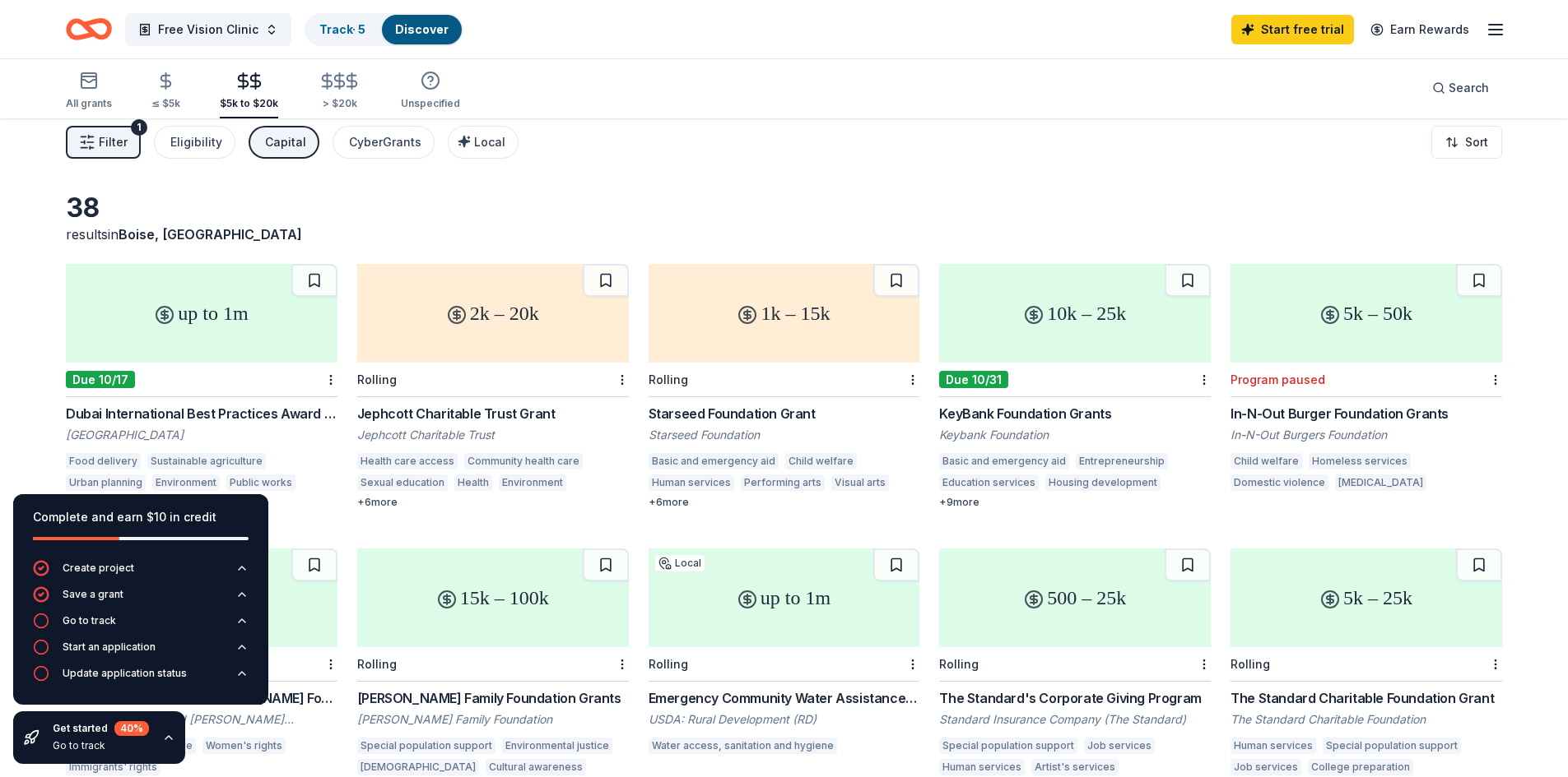
scroll to position [0, 0]
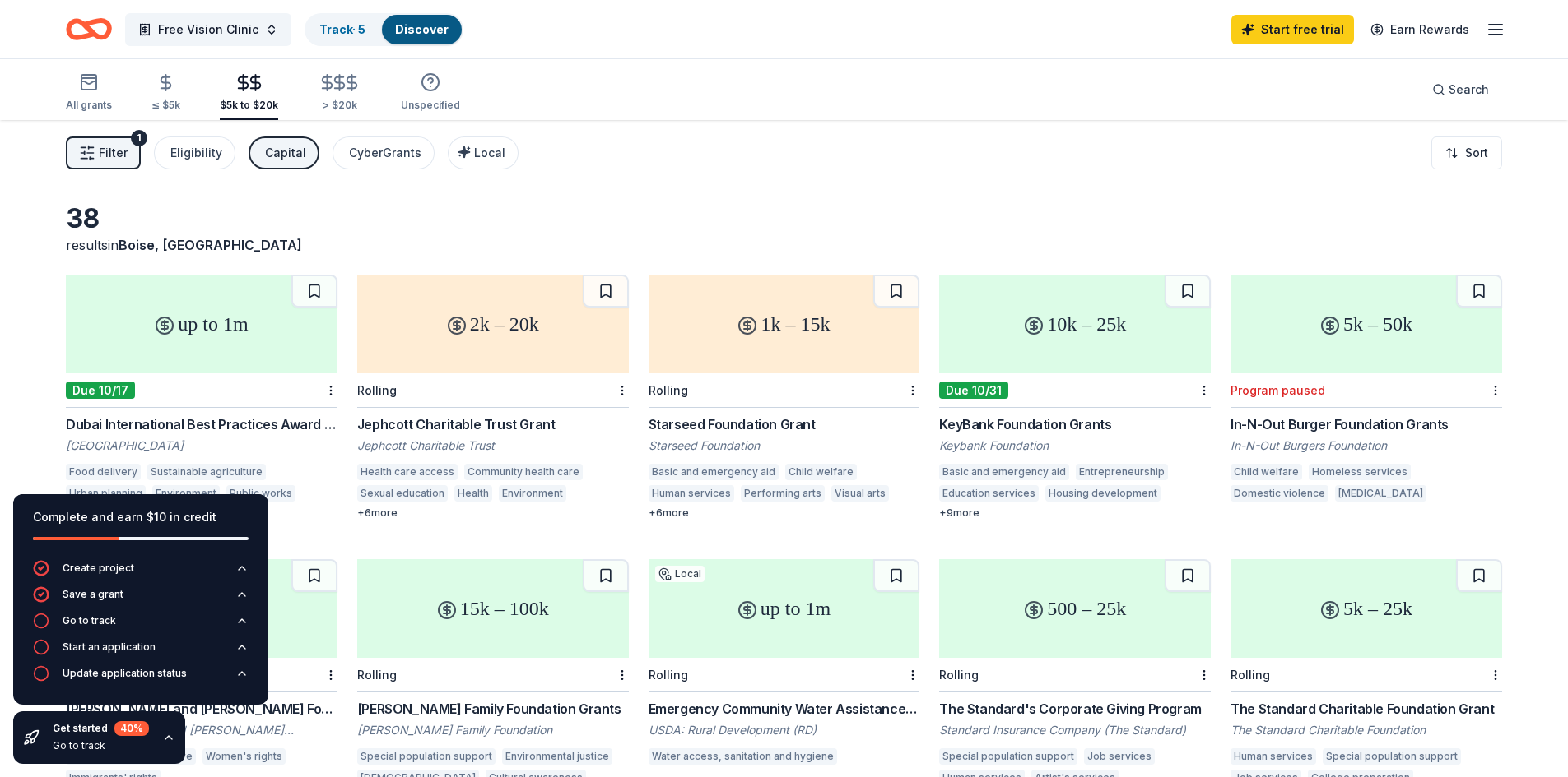
click at [1055, 339] on div "10k – 25k" at bounding box center [1075, 324] width 272 height 98
click at [192, 154] on div "Eligibility" at bounding box center [196, 152] width 52 height 20
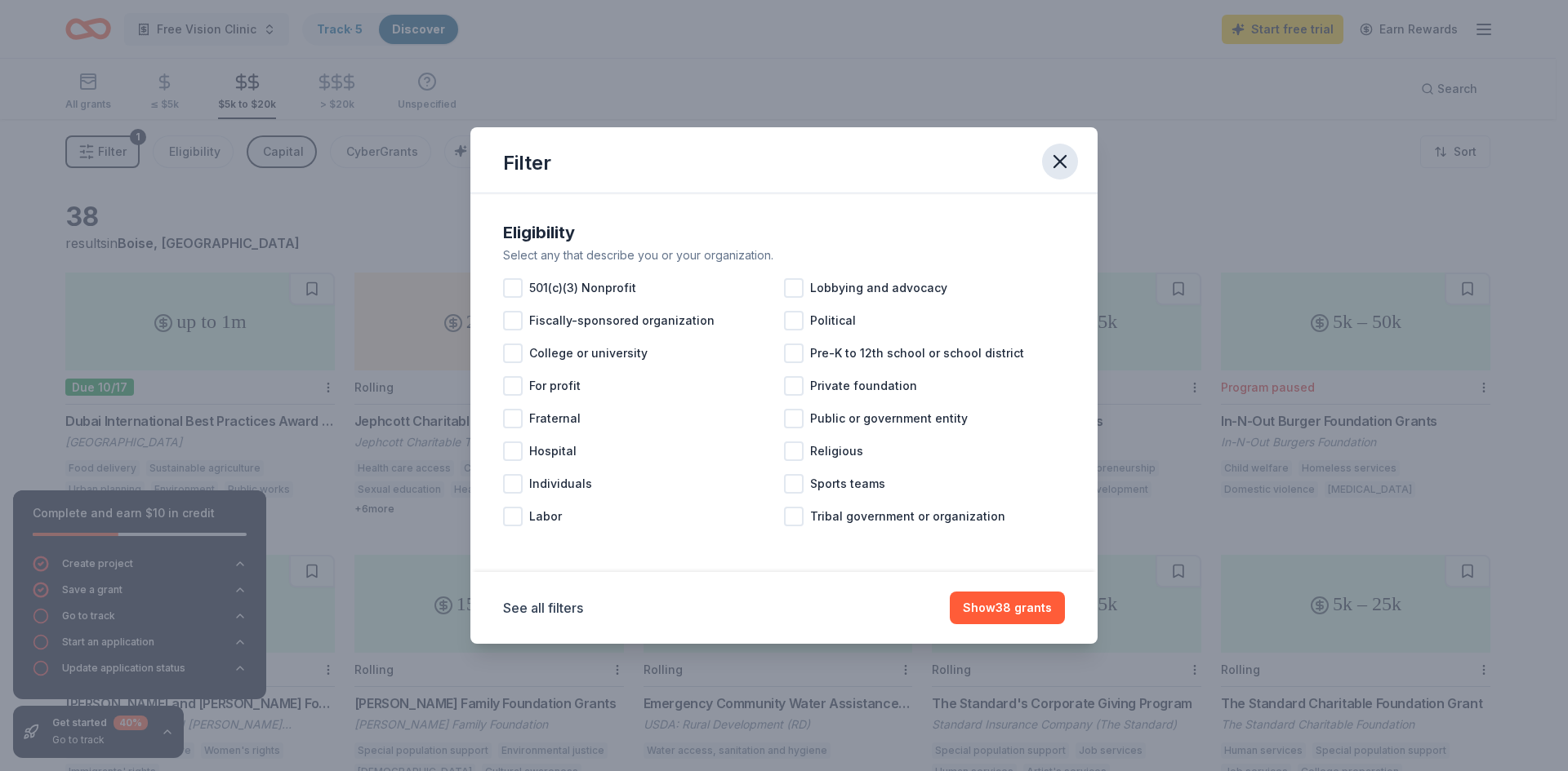
click at [1053, 160] on icon "button" at bounding box center [1060, 162] width 23 height 23
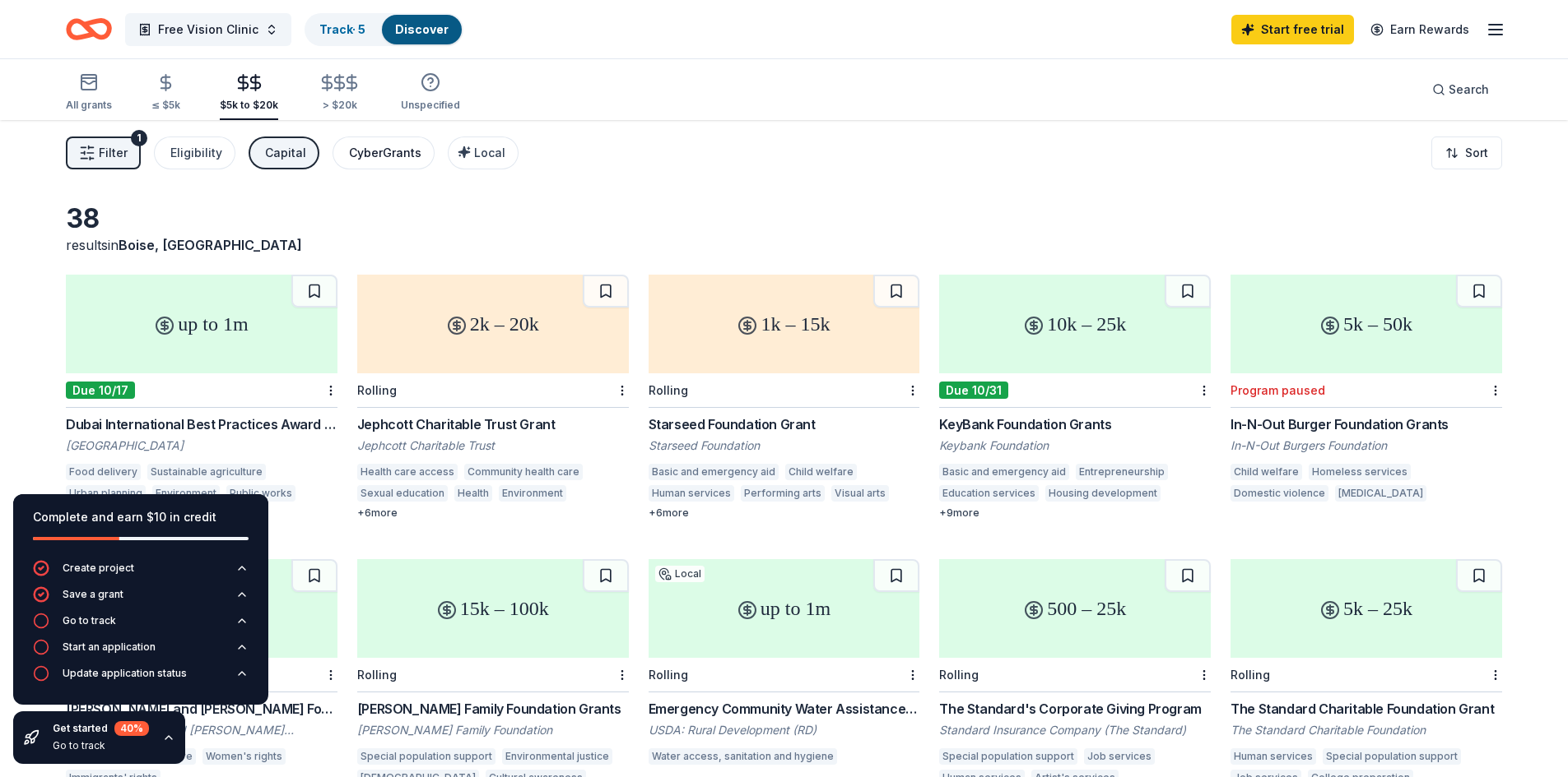
click at [367, 154] on div "CyberGrants" at bounding box center [385, 152] width 72 height 20
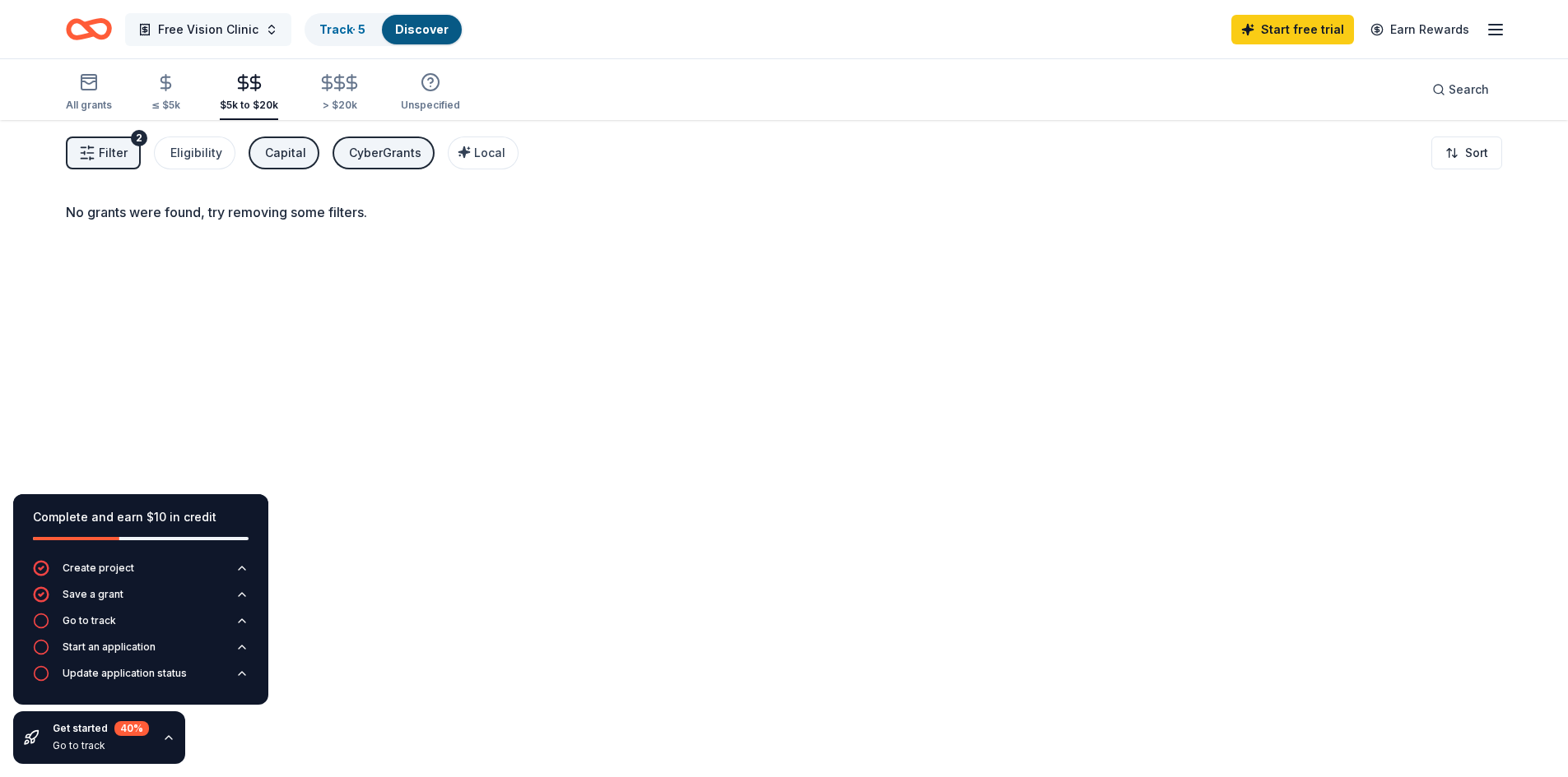
click at [214, 30] on span "Free Vision Clinic" at bounding box center [208, 29] width 100 height 20
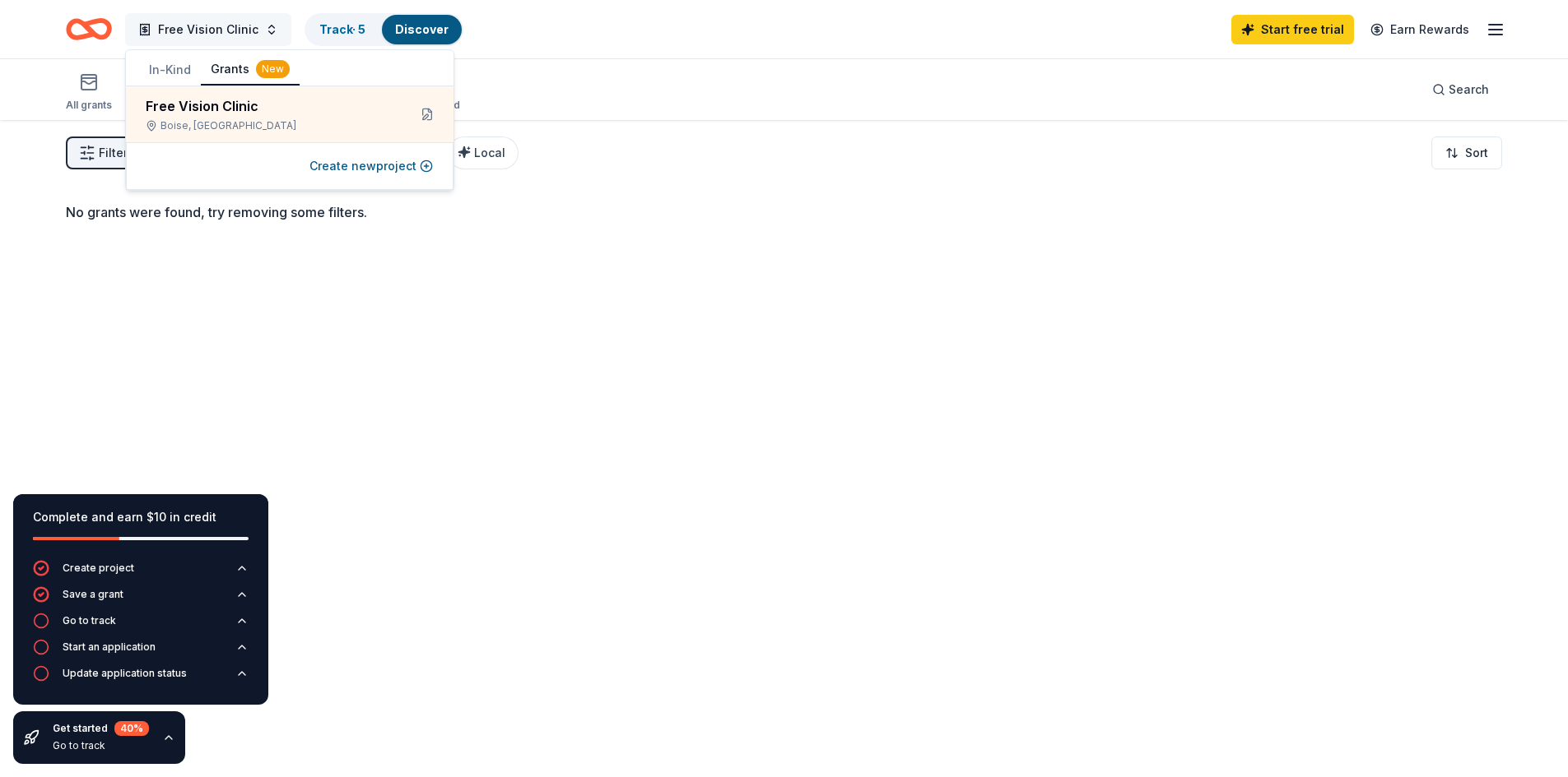
click at [214, 30] on span "Free Vision Clinic" at bounding box center [208, 29] width 100 height 20
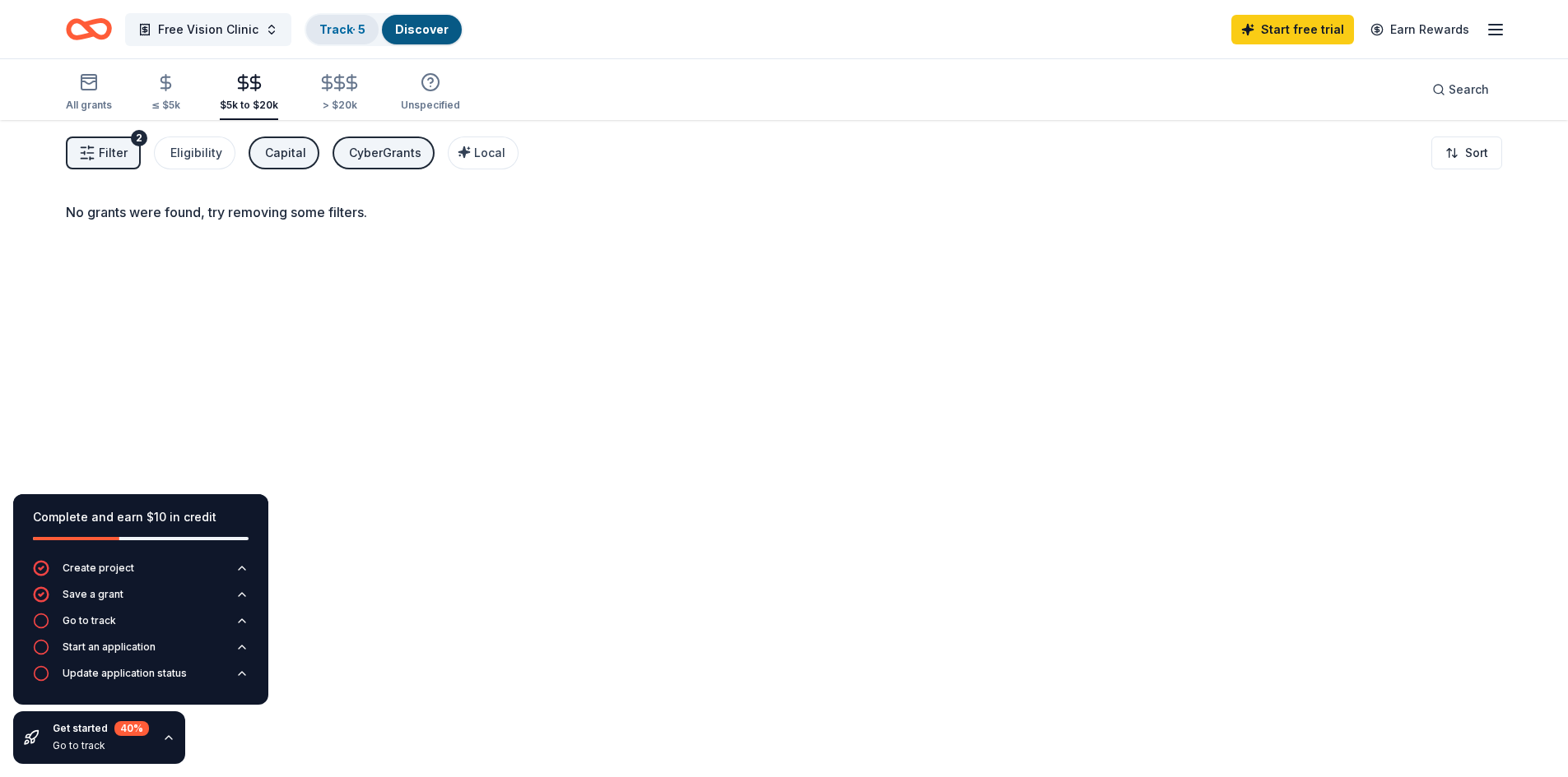
click at [349, 26] on link "Track · 5" at bounding box center [342, 28] width 46 height 14
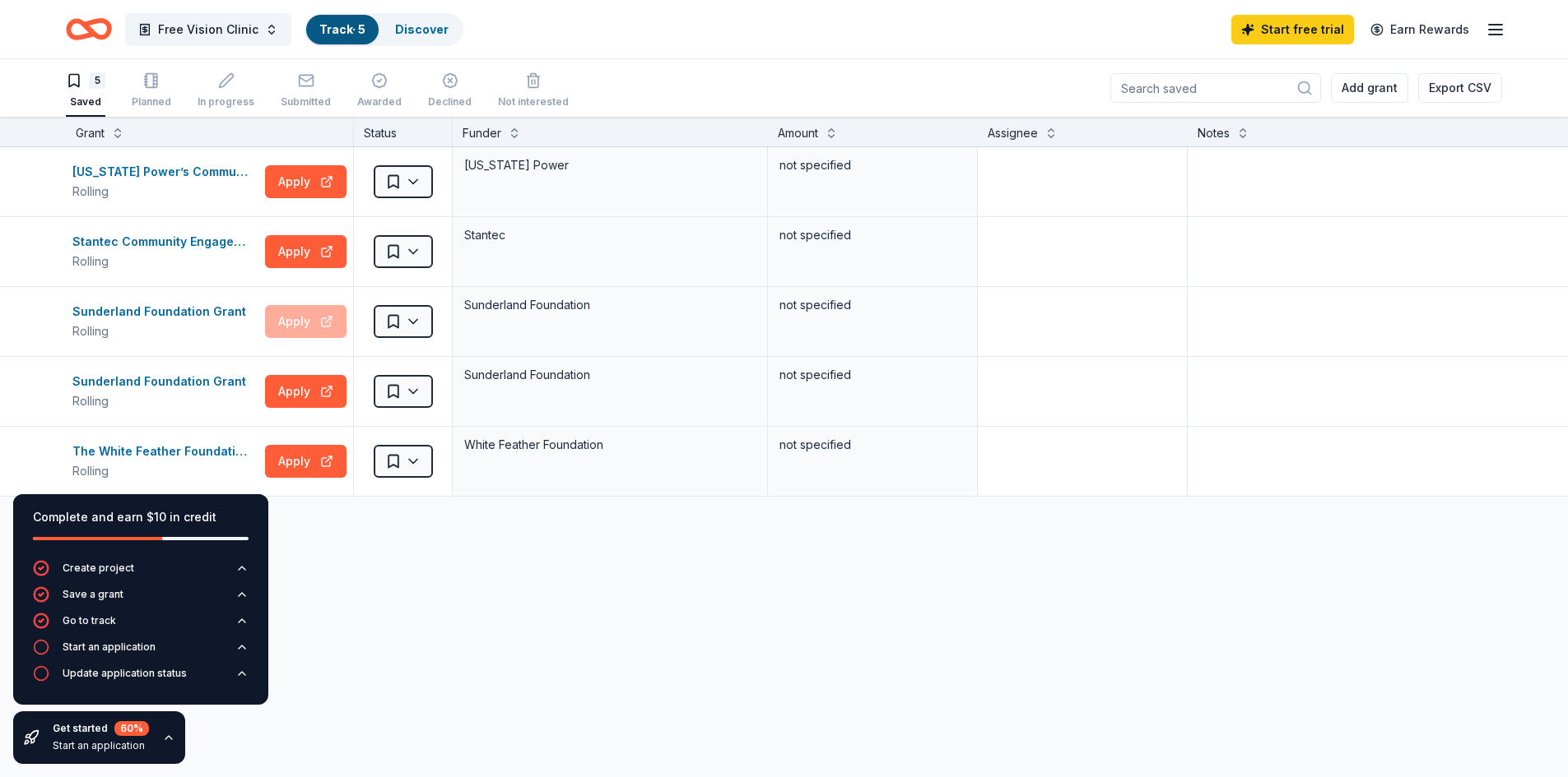
click at [1501, 27] on icon "button" at bounding box center [1495, 29] width 20 height 20
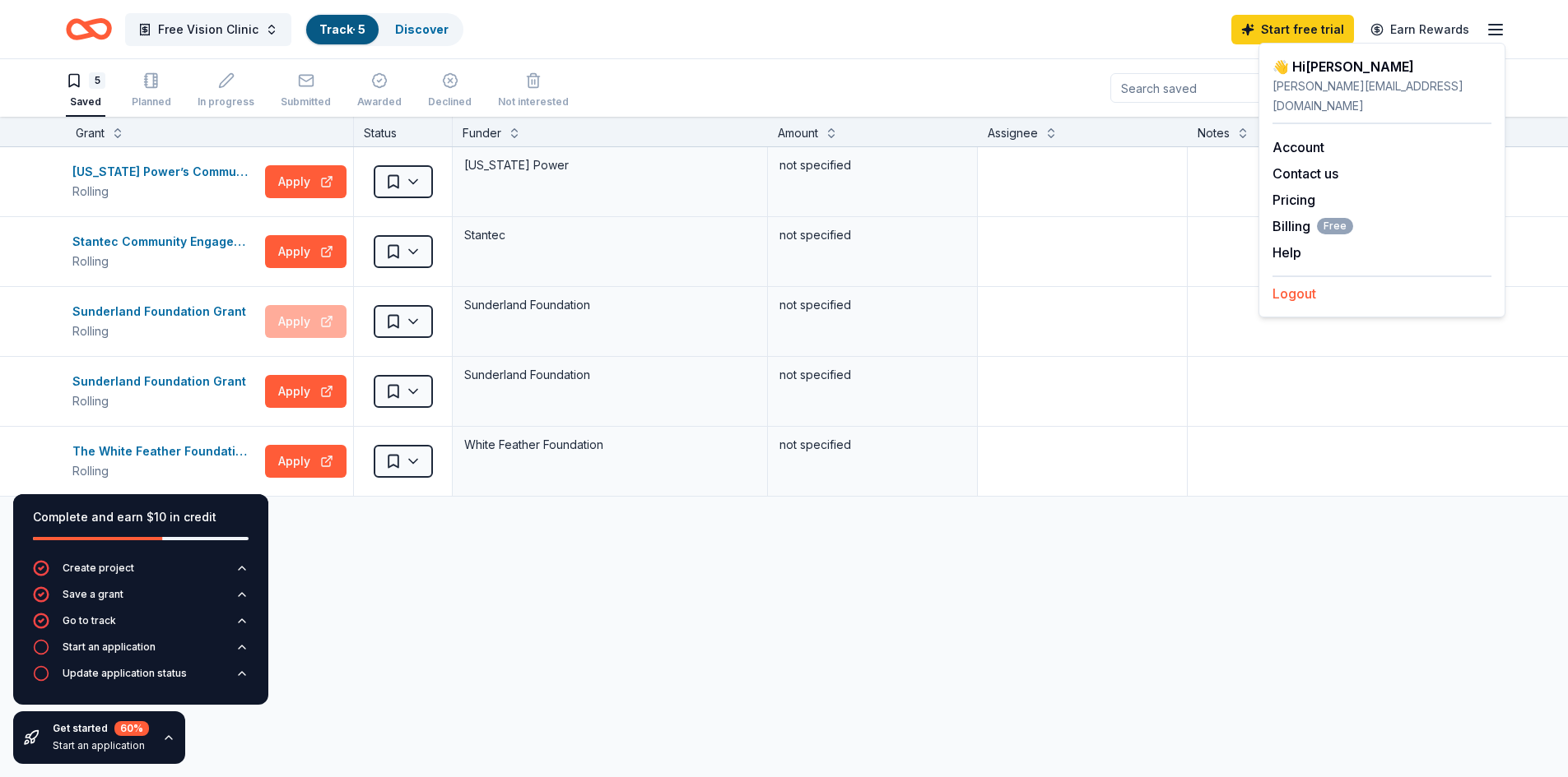
click at [1298, 284] on button "Logout" at bounding box center [1294, 293] width 44 height 20
